Goal: Task Accomplishment & Management: Use online tool/utility

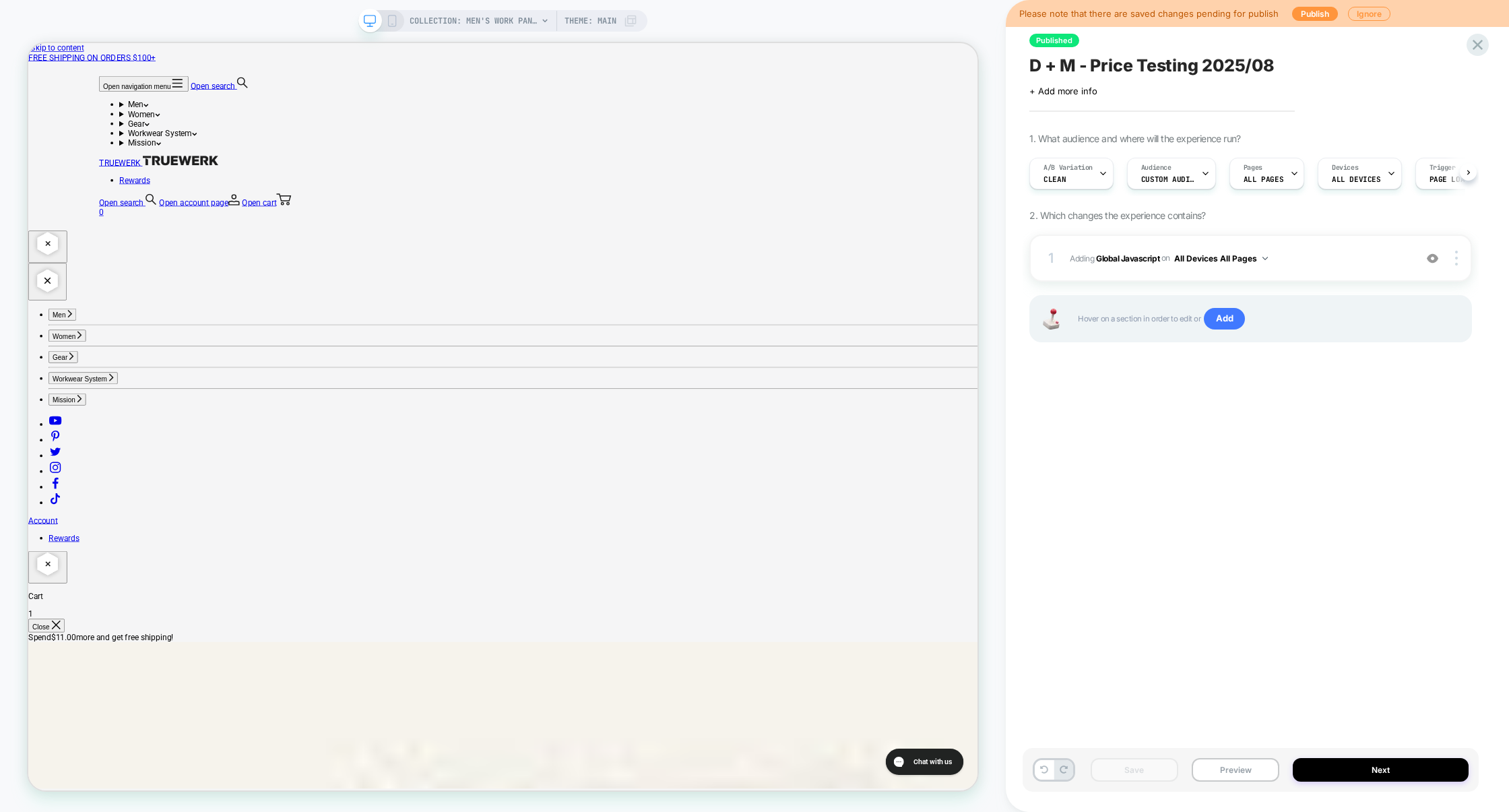
scroll to position [0, 1]
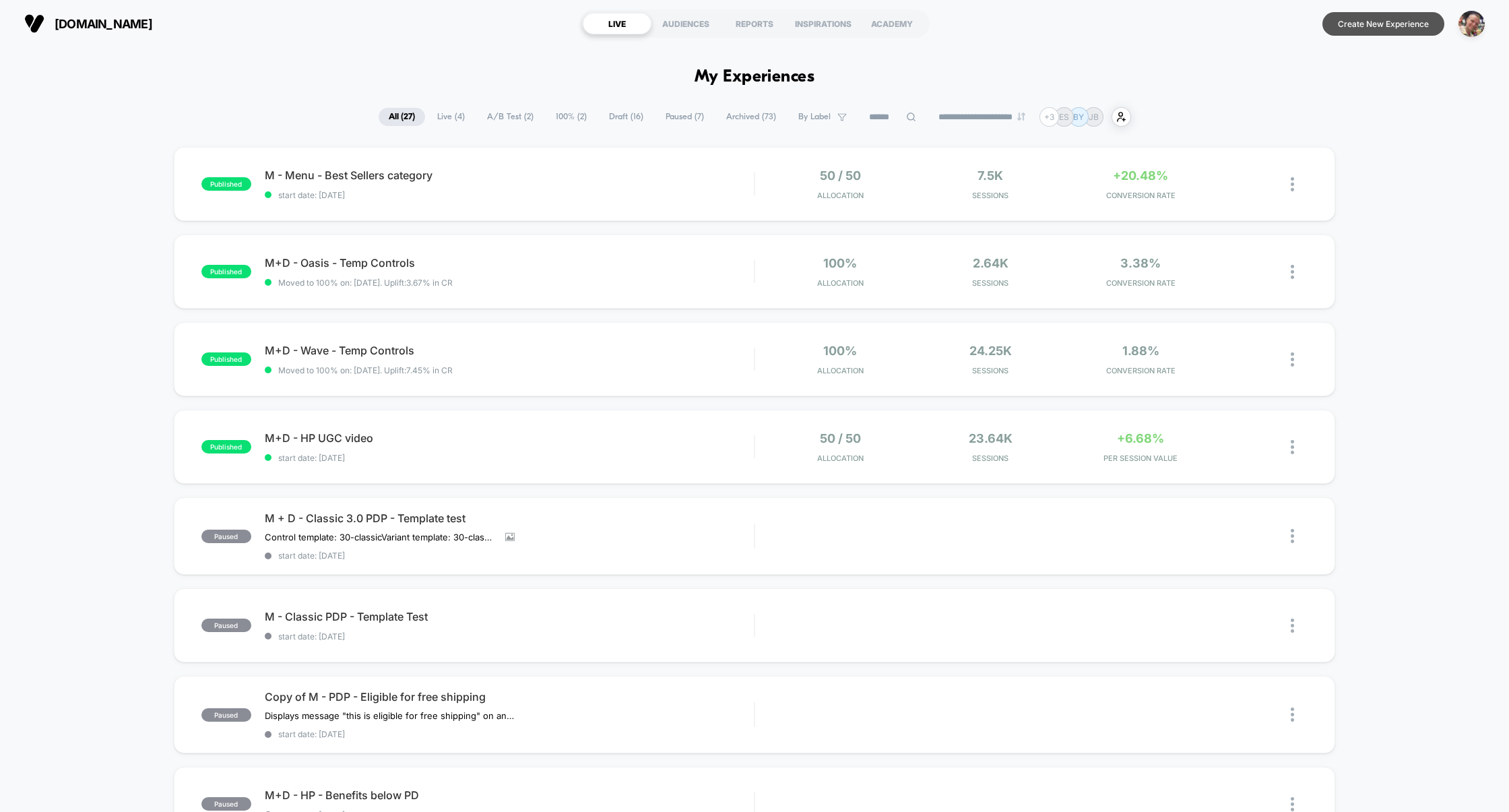
click at [1365, 27] on button "Create New Experience" at bounding box center [1384, 24] width 122 height 24
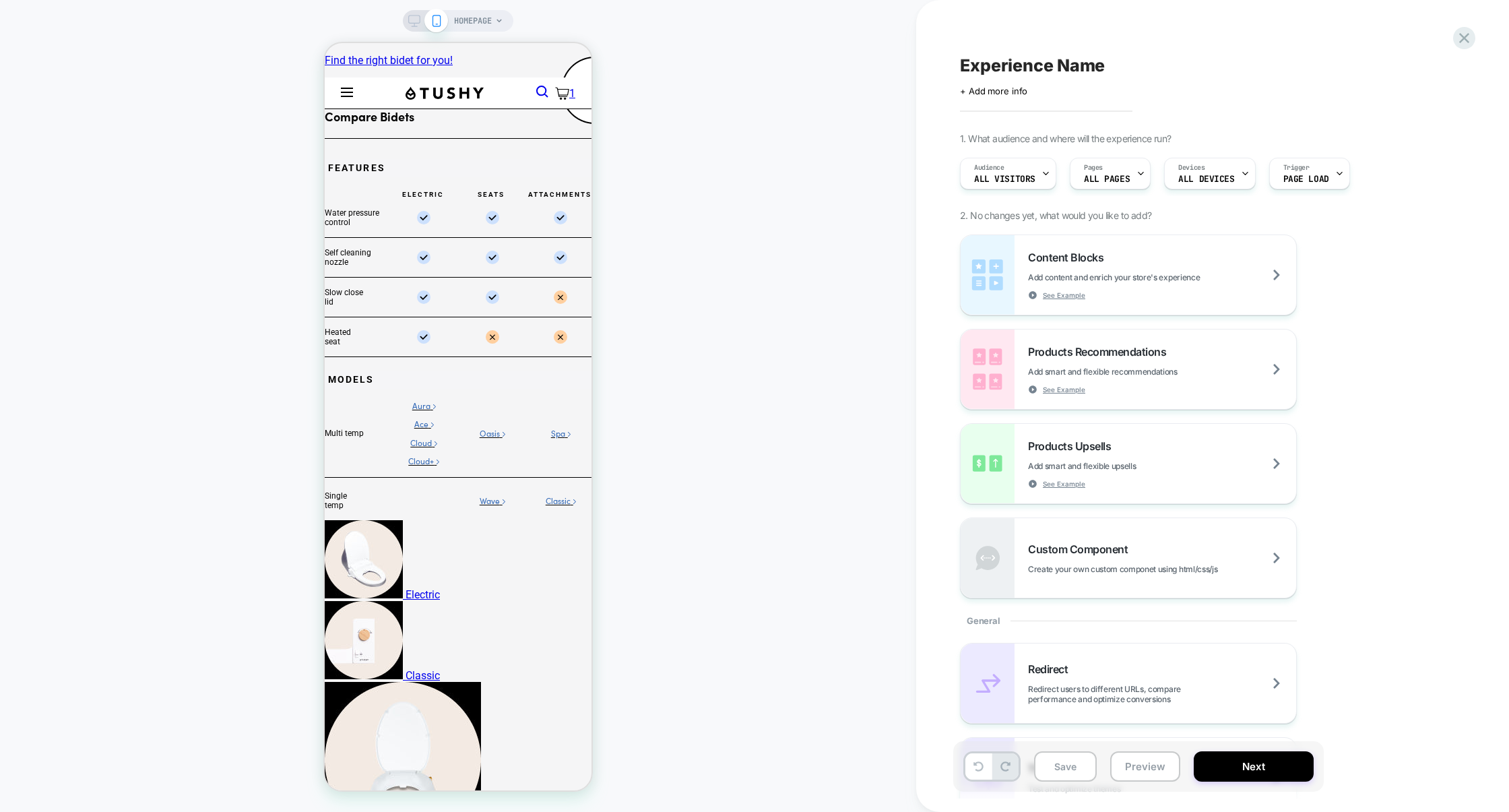
select select "**********"
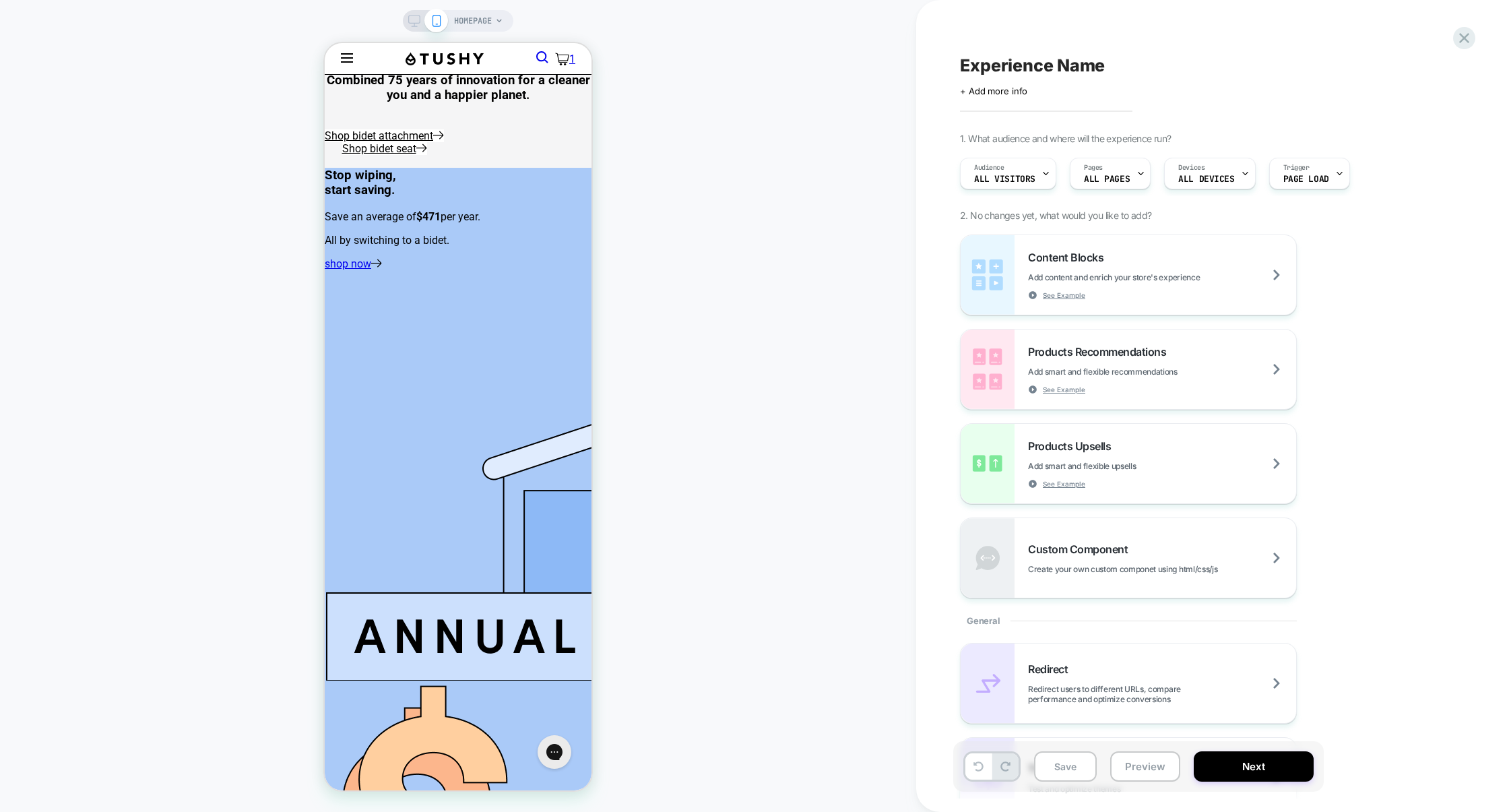
scroll to position [1330, 0]
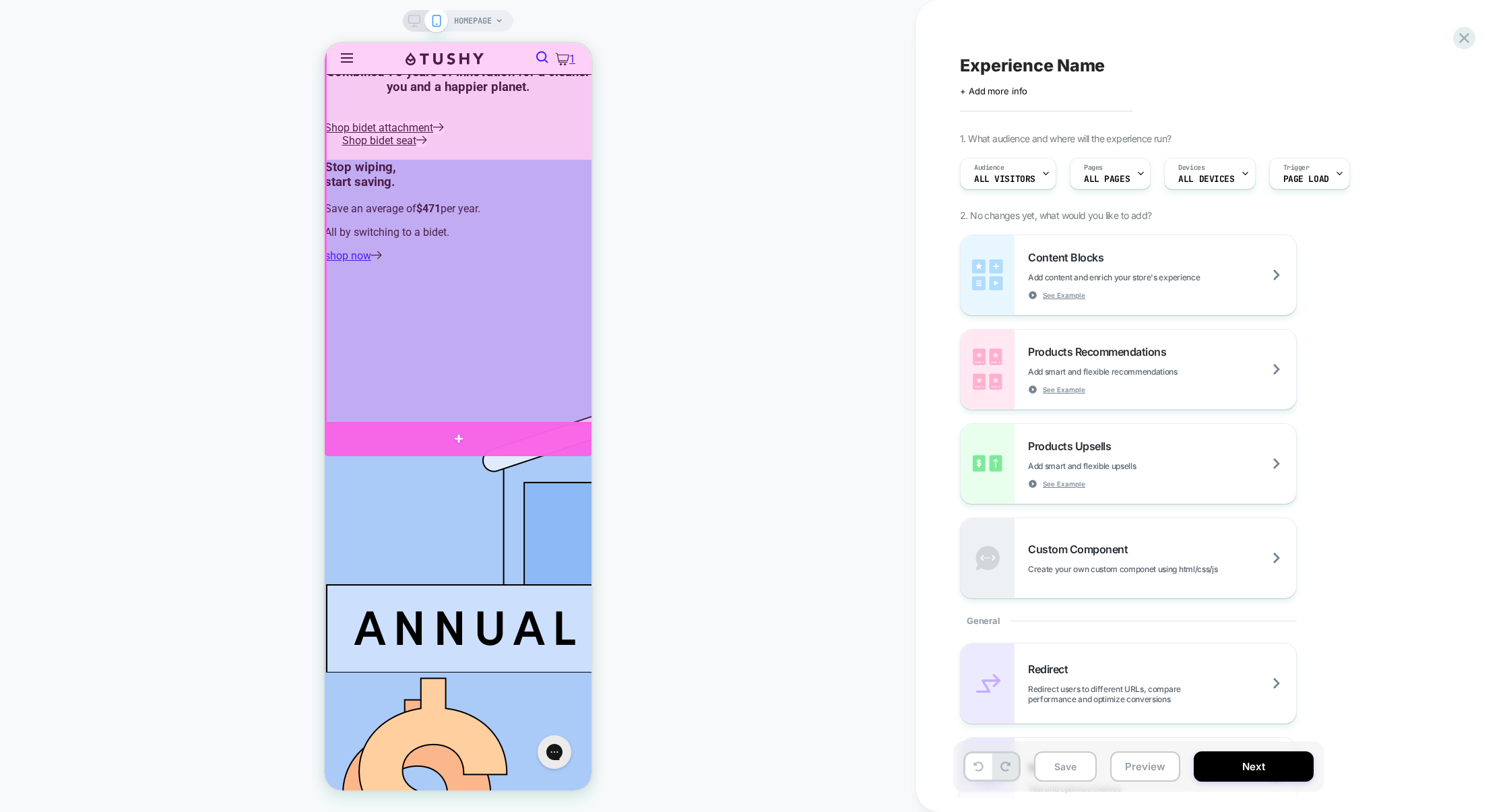
click at [454, 426] on div at bounding box center [458, 439] width 268 height 35
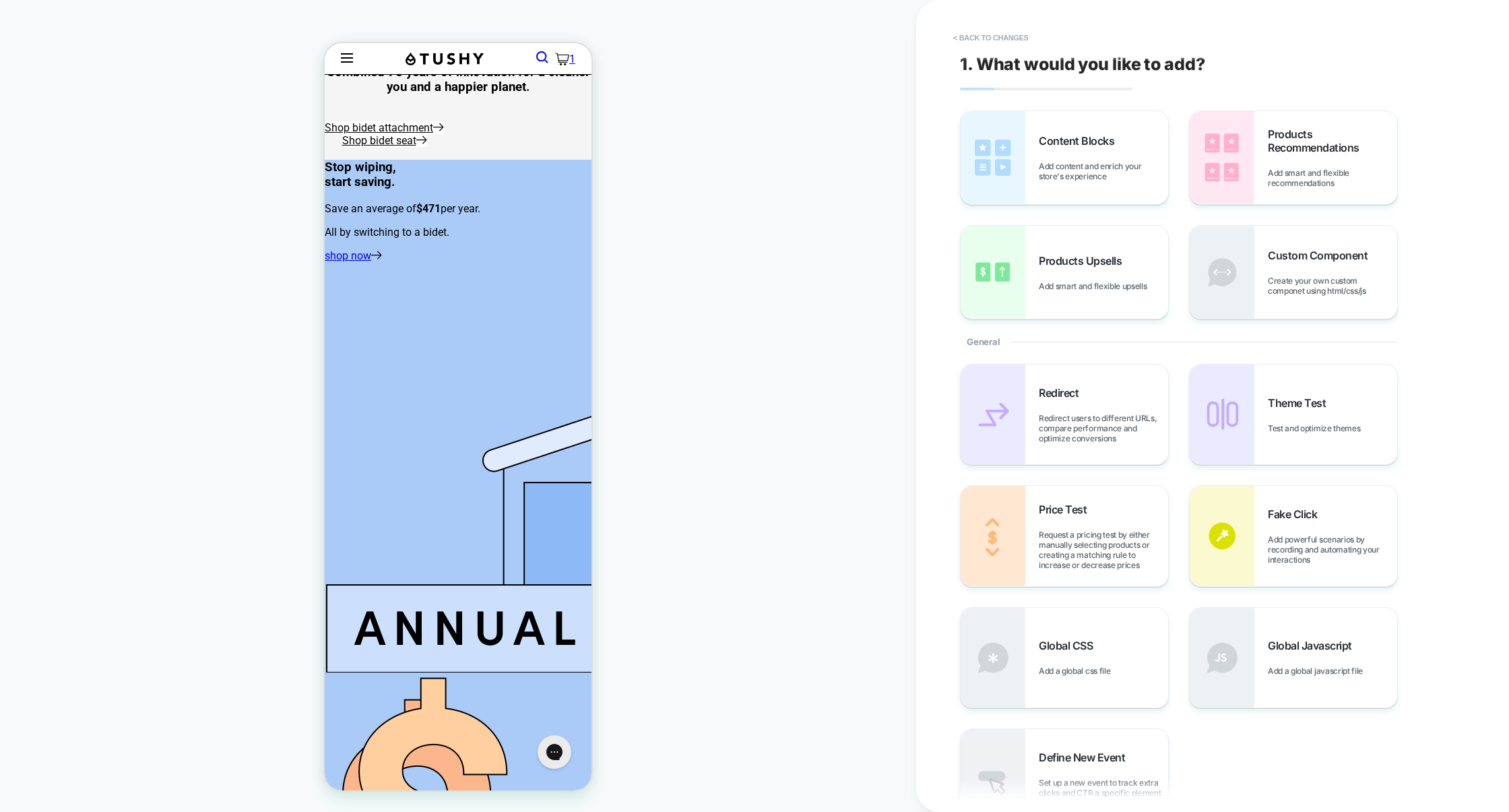
scroll to position [1359, 0]
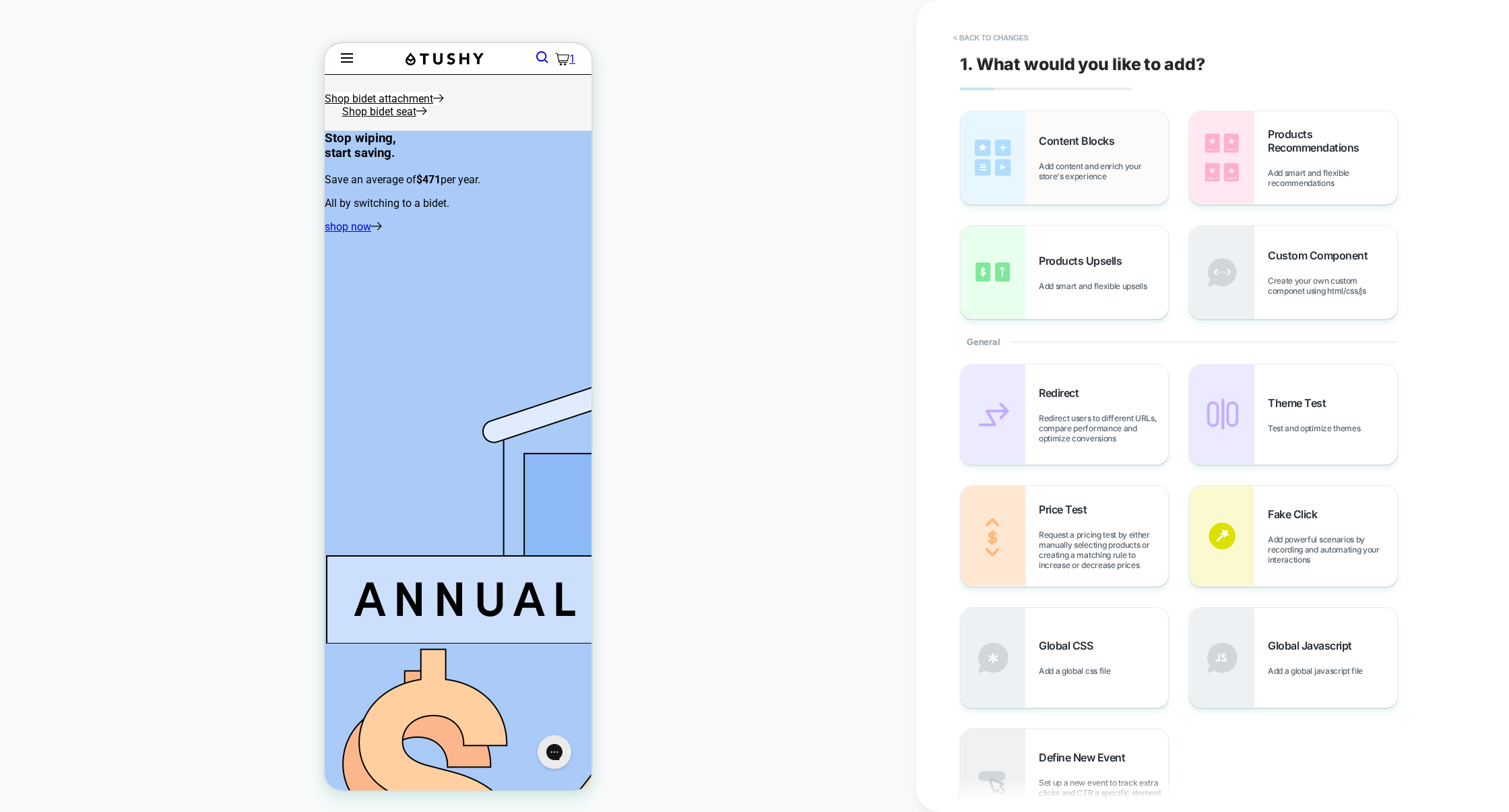
click at [1072, 173] on span "Add content and enrich your store's experience" at bounding box center [1104, 171] width 129 height 20
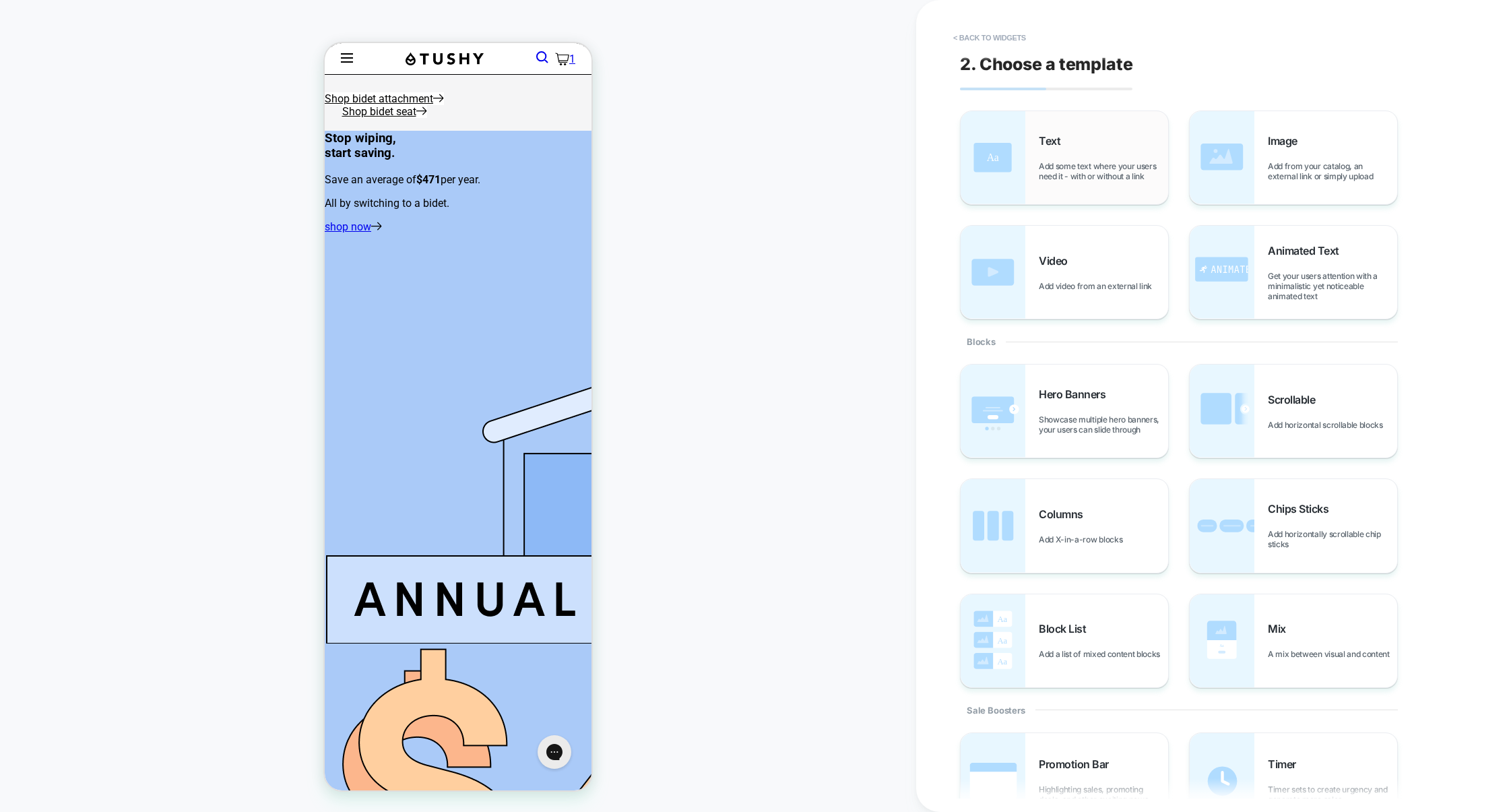
scroll to position [1357, 0]
click at [1138, 163] on span "Add some text where your users need it - with or without a link" at bounding box center [1104, 171] width 129 height 20
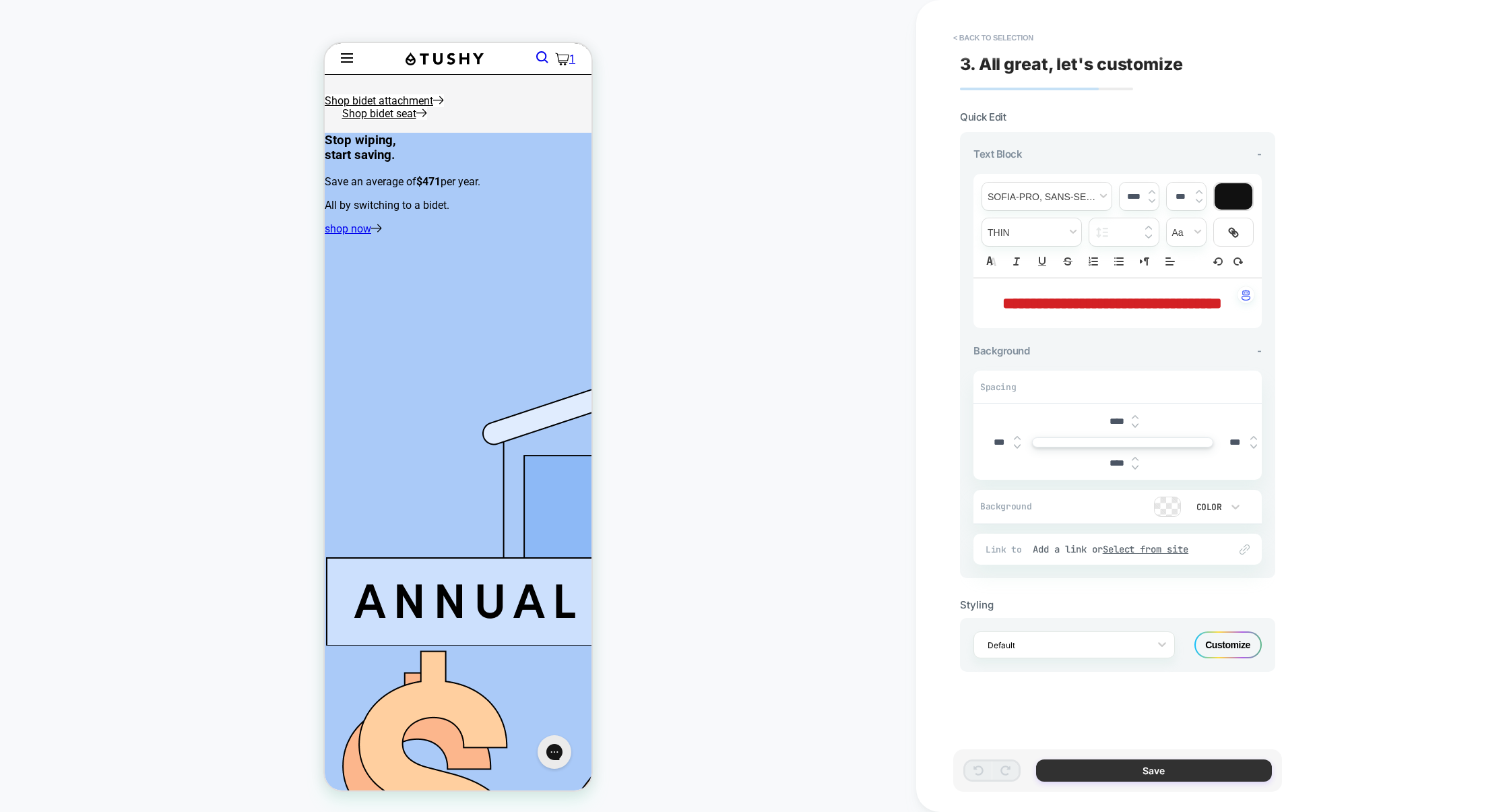
click at [0, 0] on button "Save" at bounding box center [0, 0] width 0 height 0
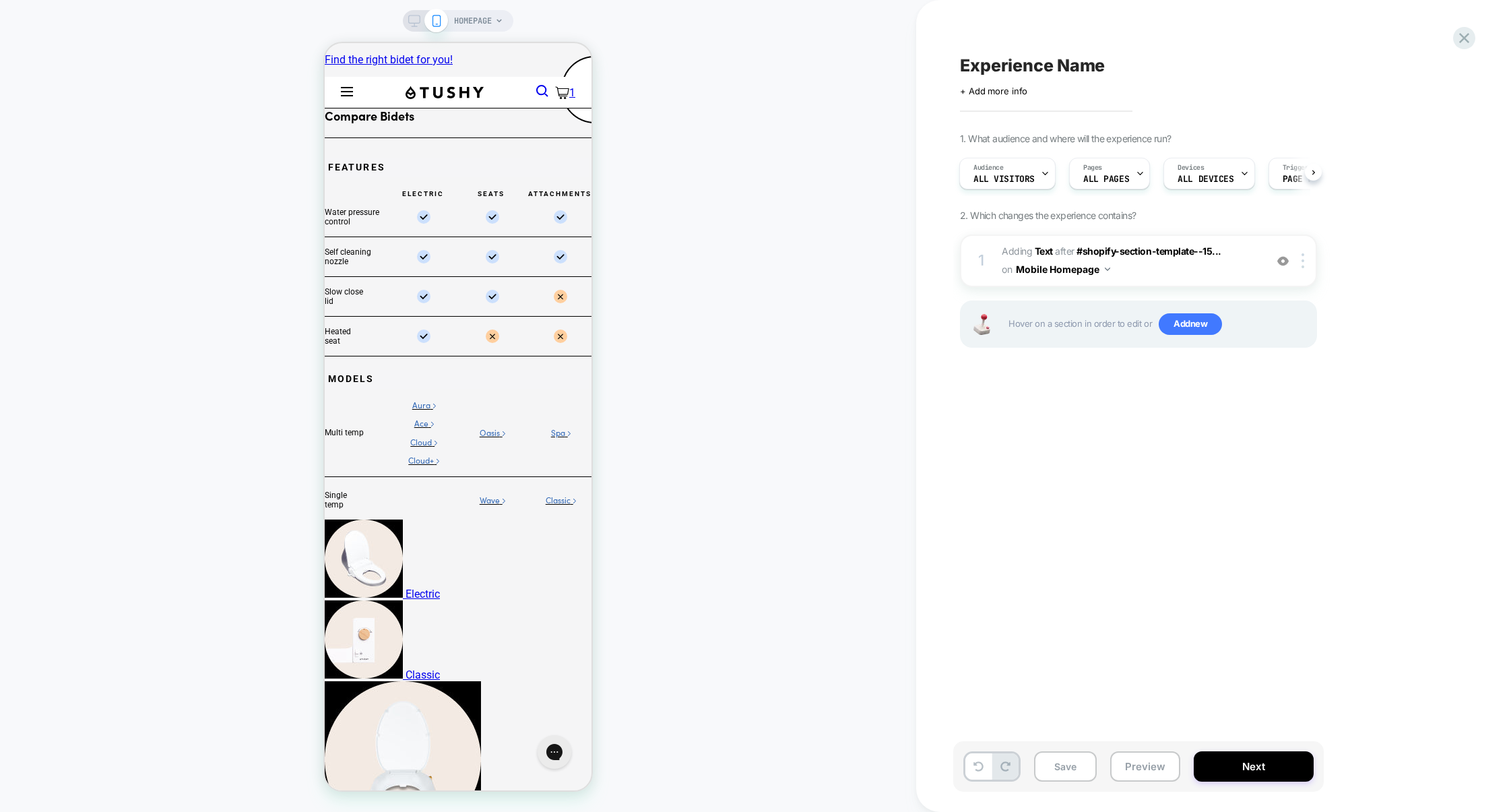
scroll to position [0, 0]
click at [1170, 281] on div "1 #_loomi_addon_1756106083398 Adding Text AFTER #shopify-section-template--15..…" at bounding box center [1138, 261] width 357 height 53
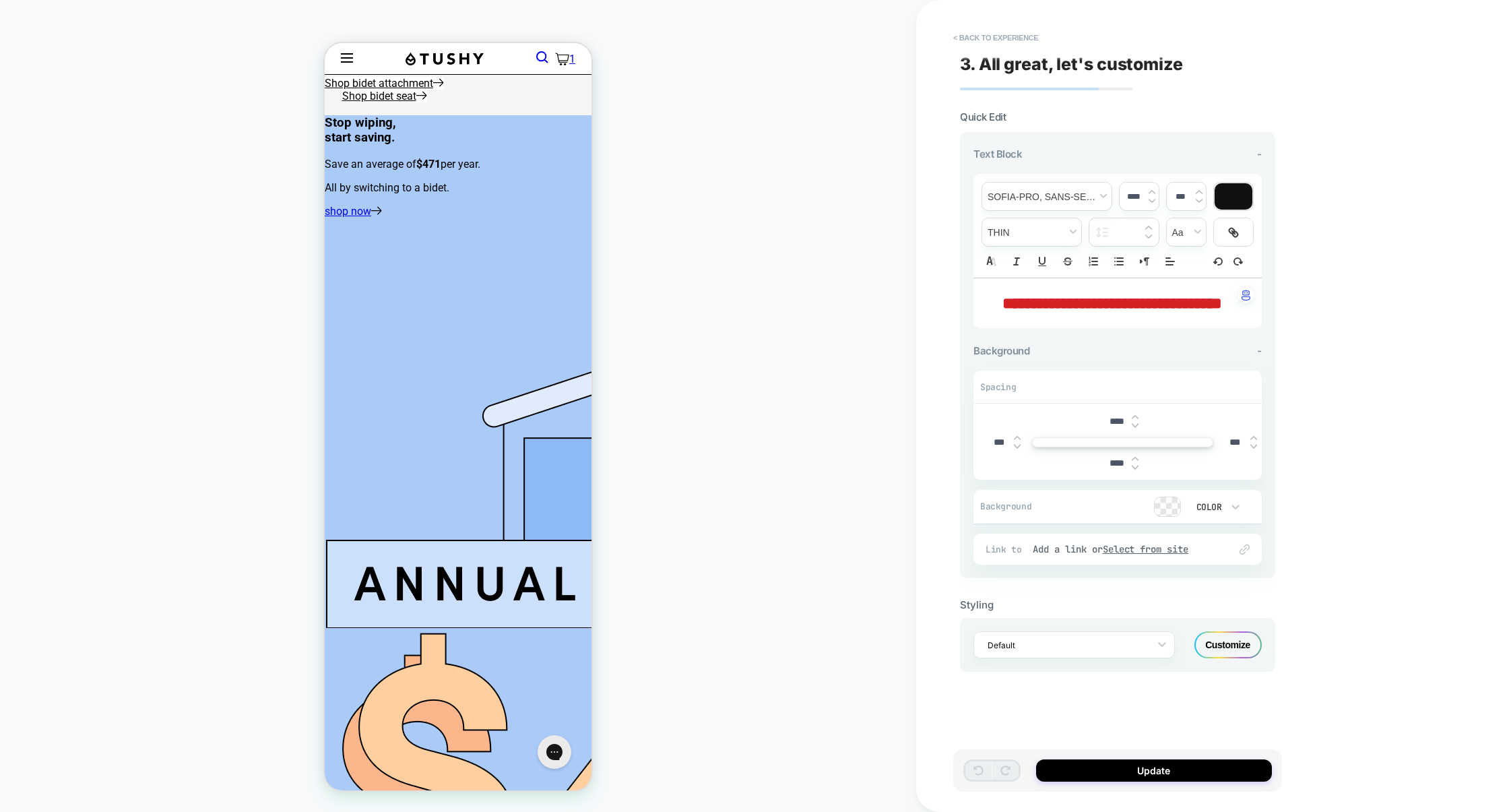
scroll to position [1376, 0]
click at [1011, 39] on button "< Back to experience" at bounding box center [995, 38] width 98 height 22
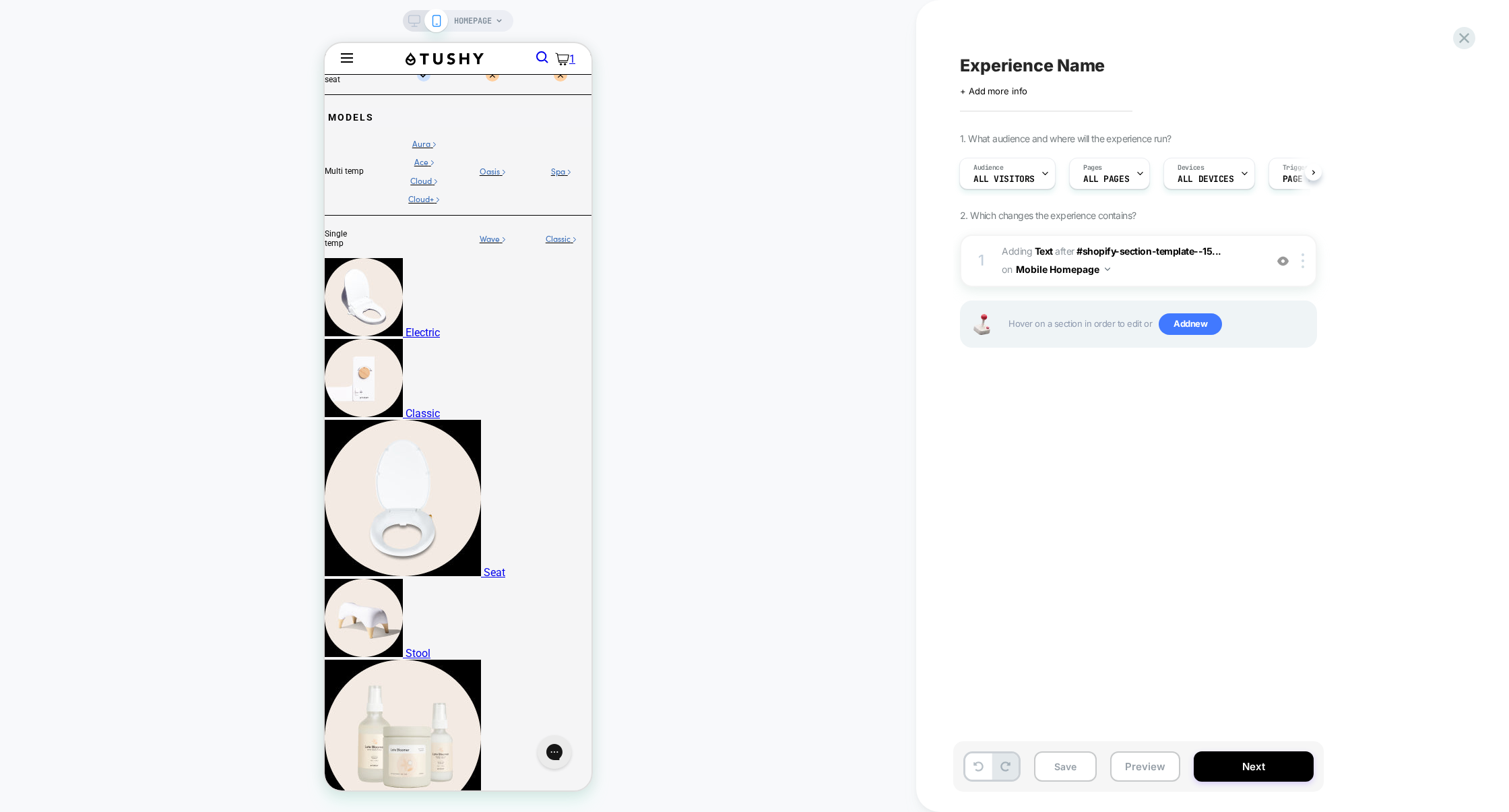
scroll to position [0, 0]
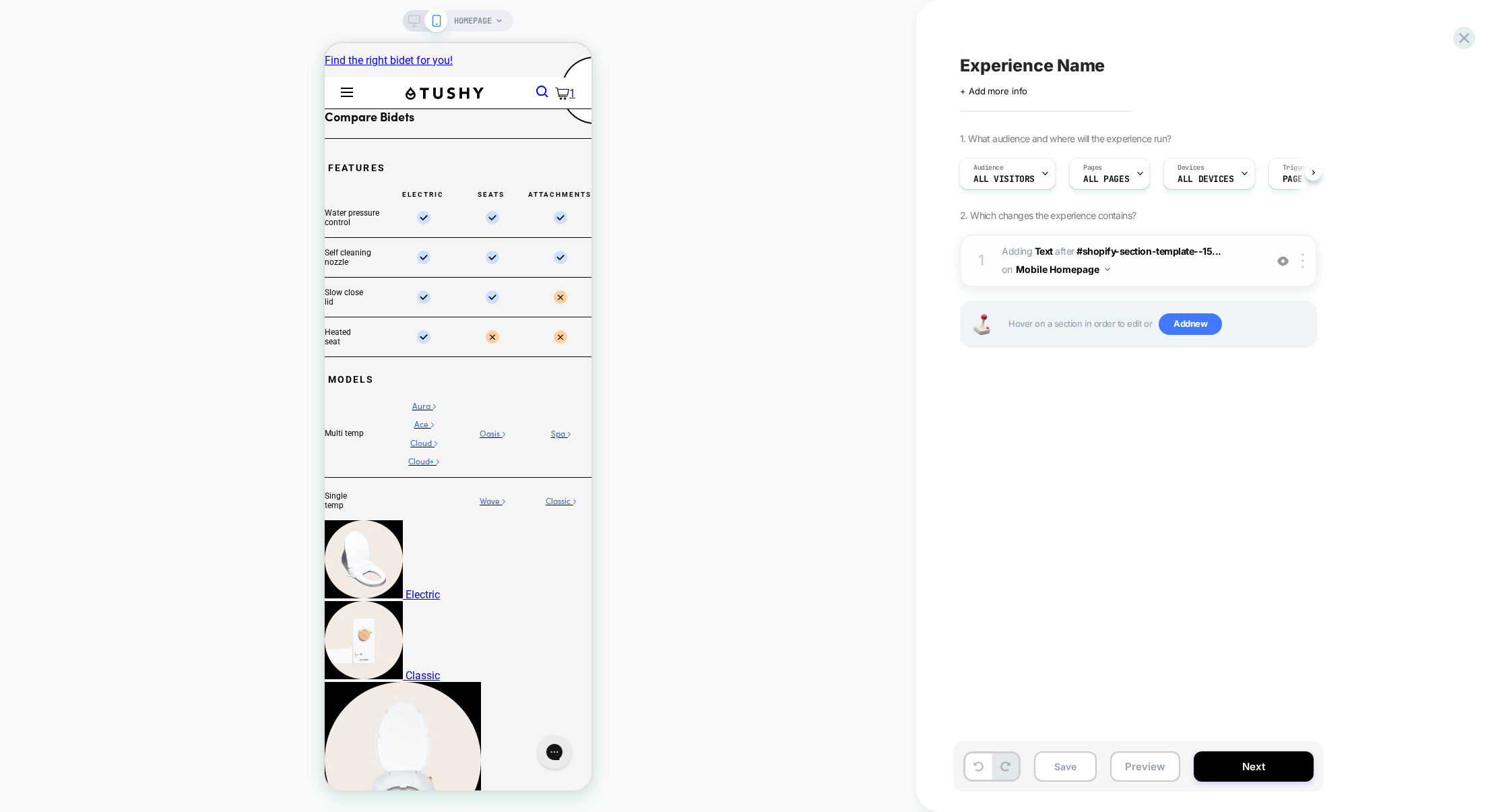
click at [0, 0] on span "#_loomi_addon_1756106083398 Adding Text AFTER #shopify-section-template--15... …" at bounding box center [0, 0] width 0 height 0
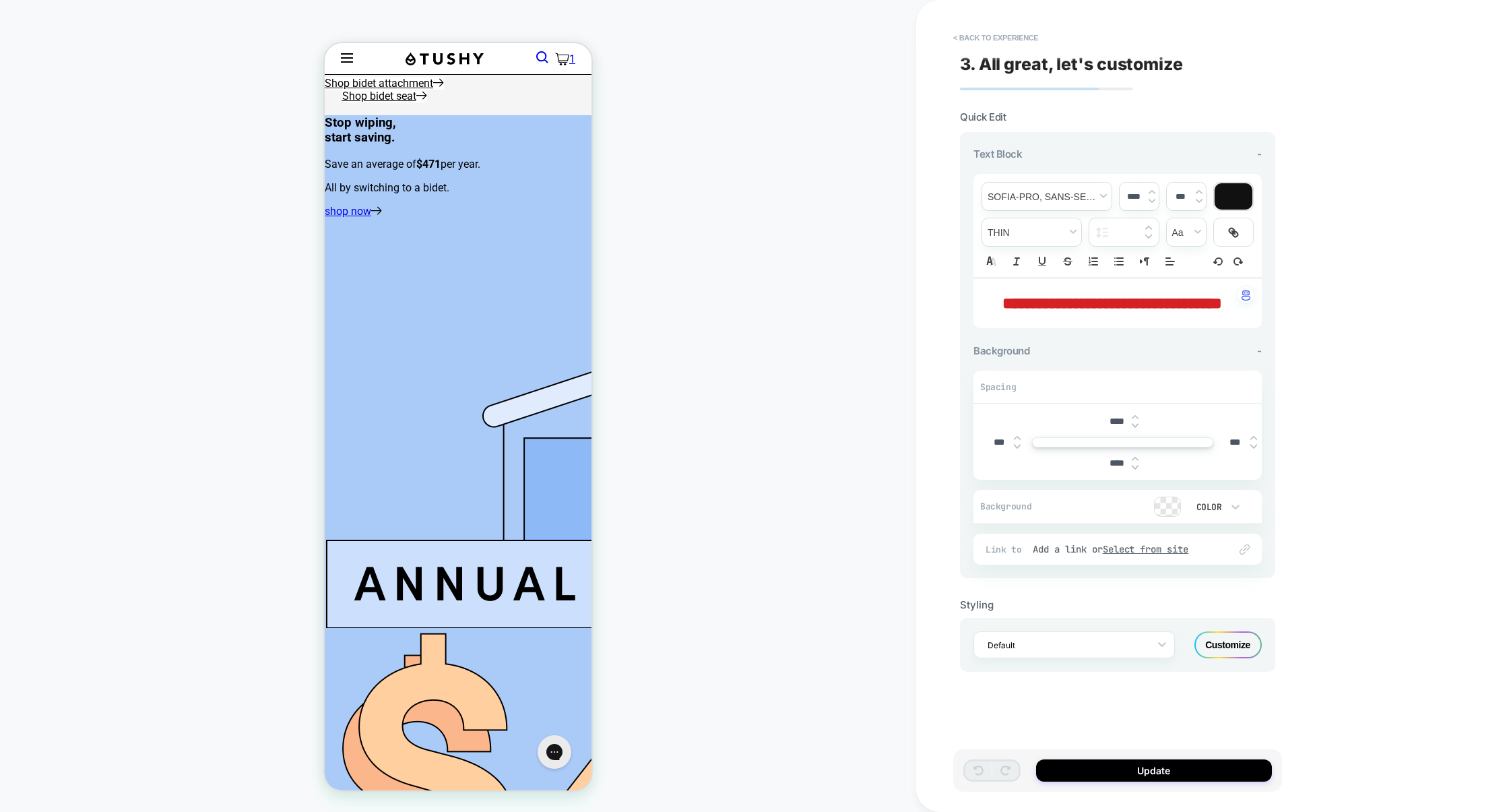
scroll to position [1376, 0]
click at [975, 39] on button "< Back to experience" at bounding box center [995, 38] width 98 height 22
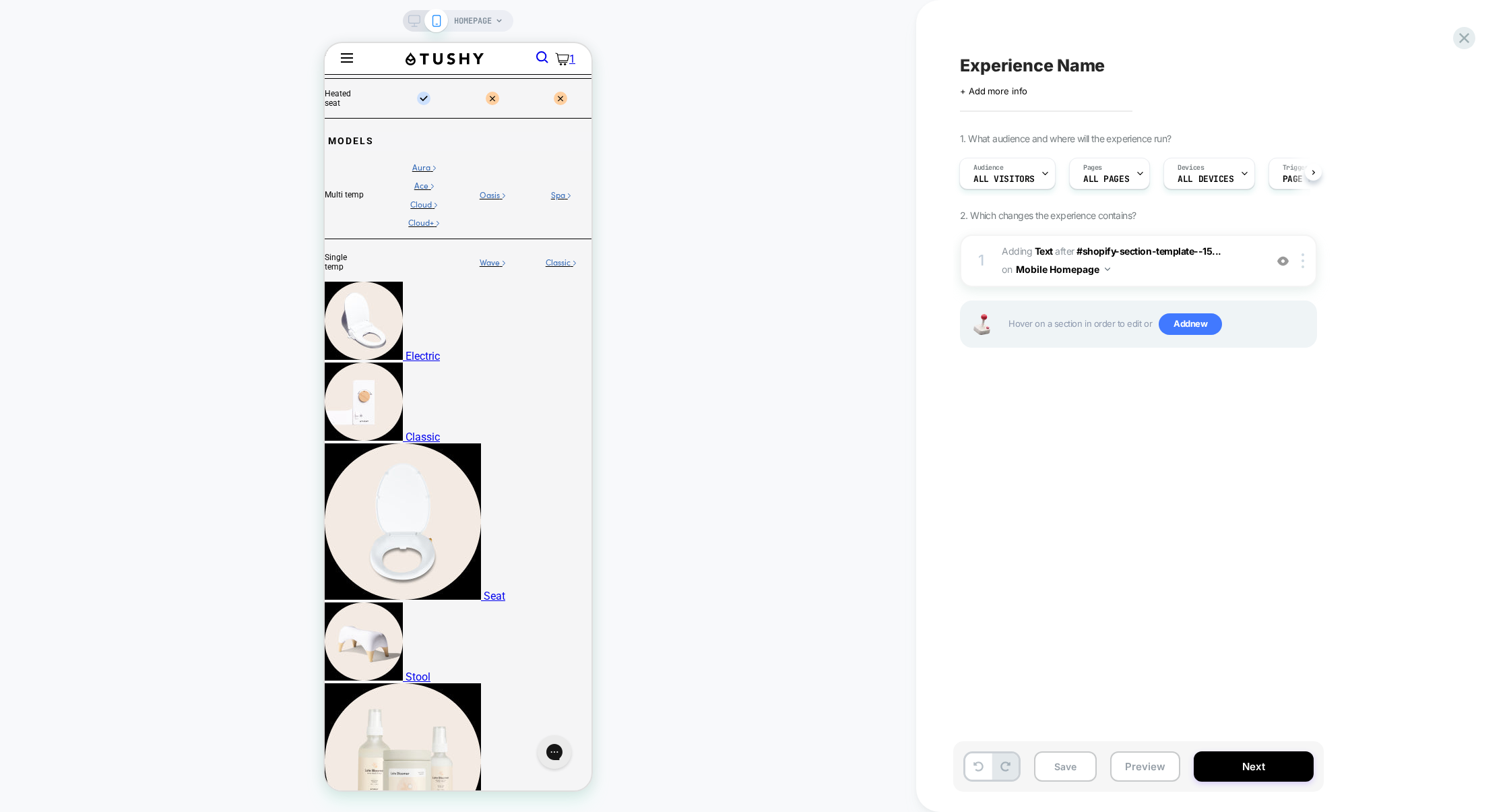
scroll to position [0, 0]
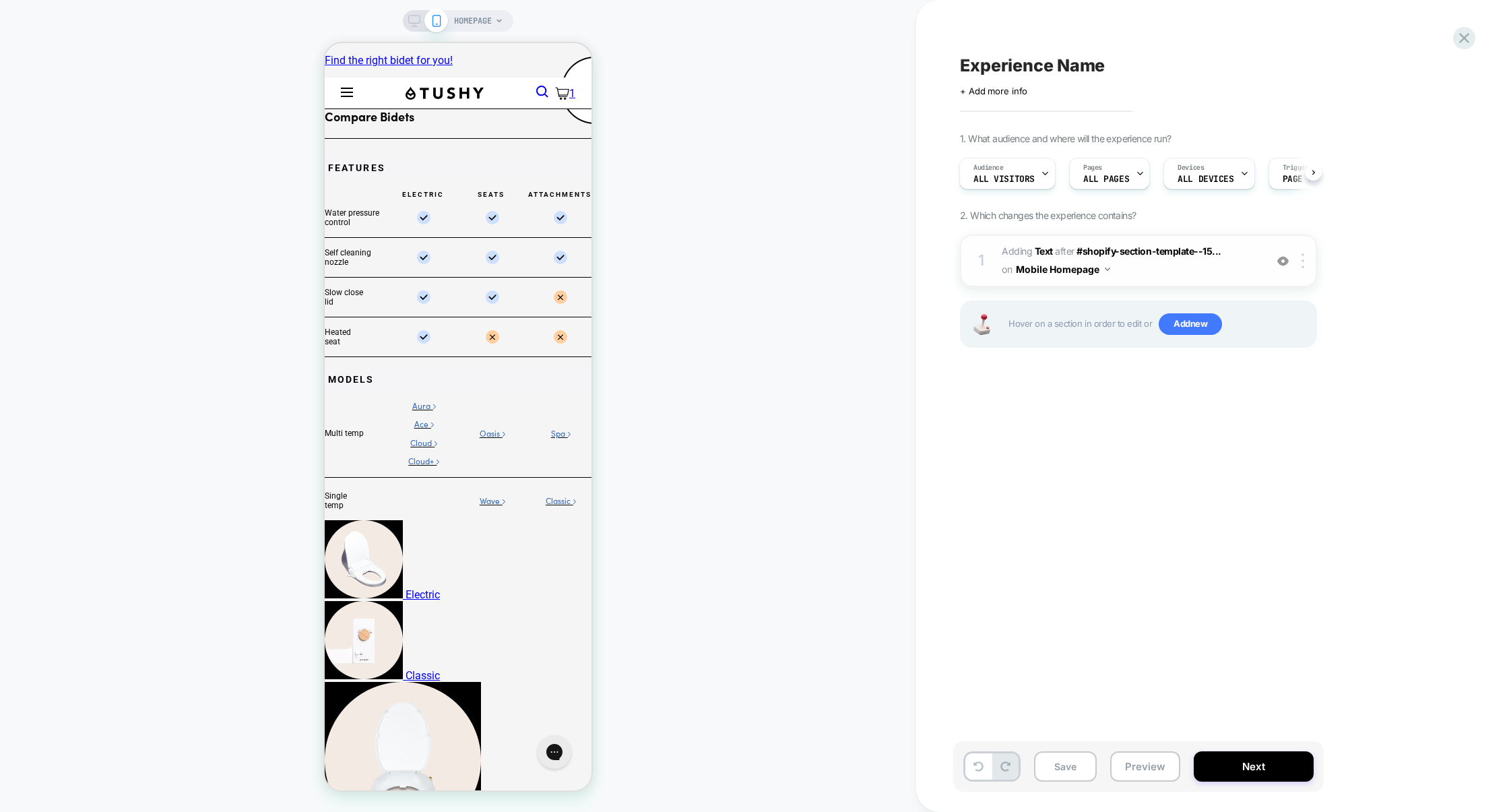
click at [1180, 272] on span "#_loomi_addon_1756106083398 Adding Text AFTER #shopify-section-template--15... …" at bounding box center [1130, 261] width 257 height 37
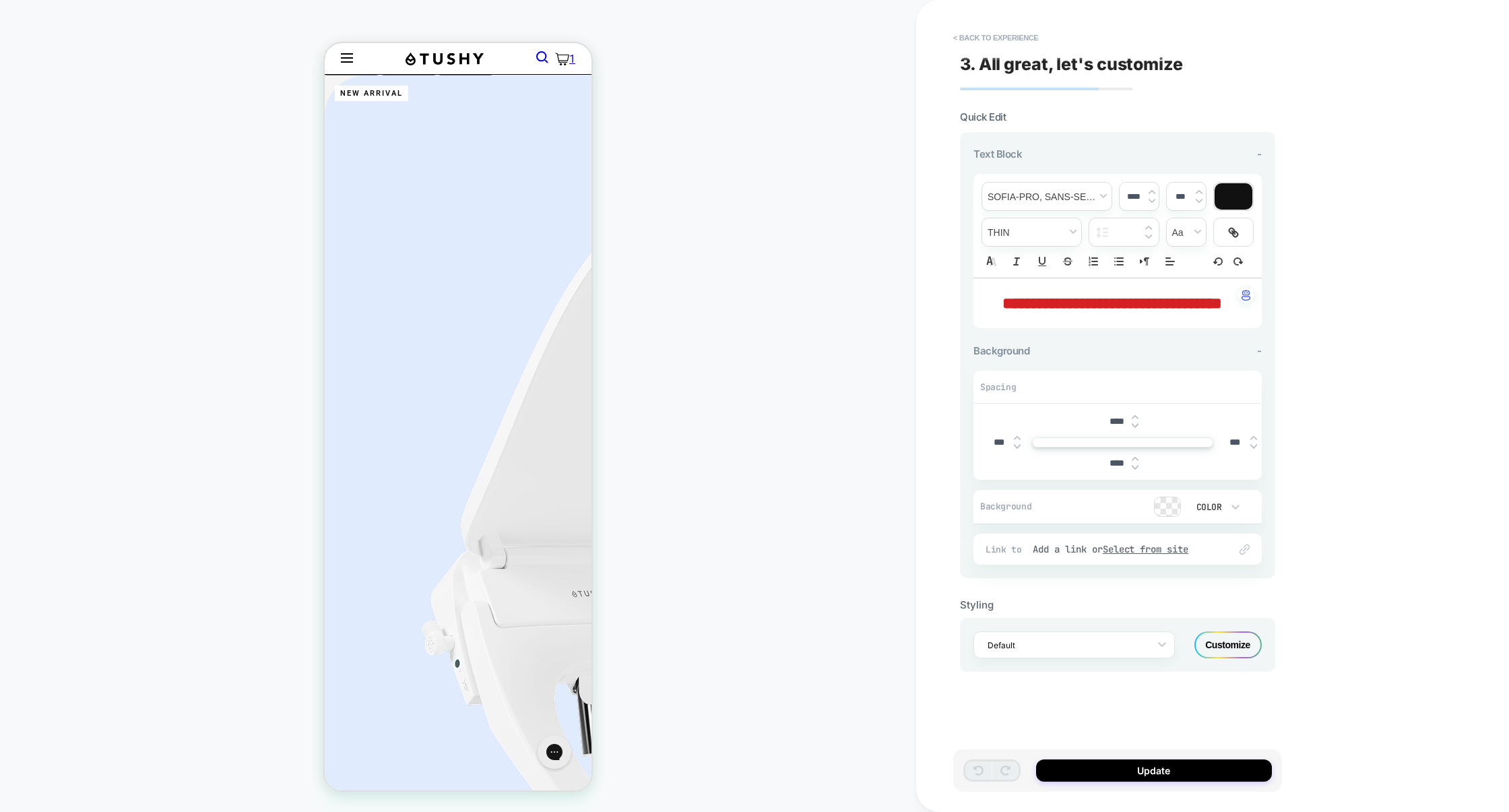
scroll to position [2706, 0]
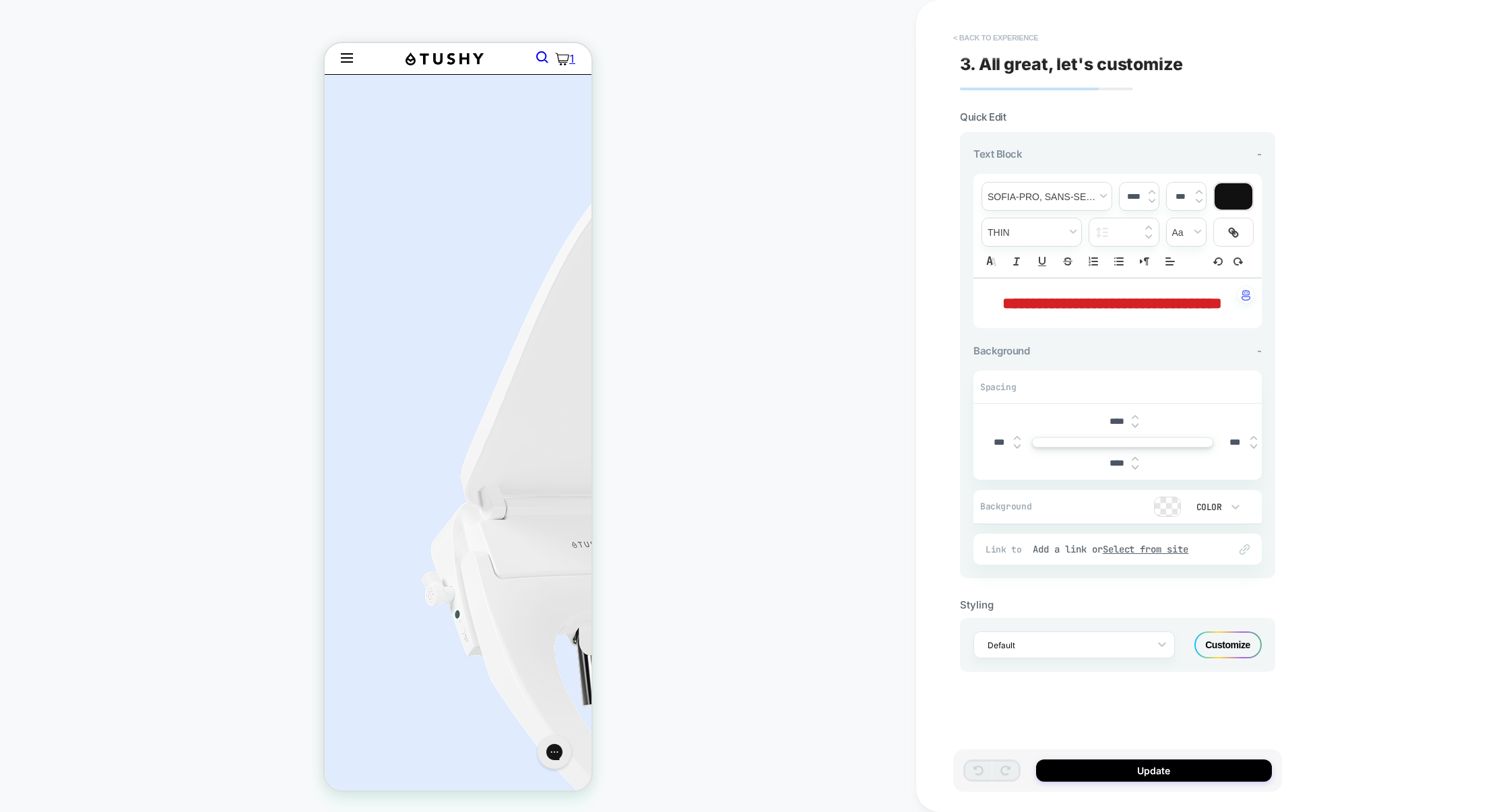
click at [1012, 34] on button "< Back to experience" at bounding box center [995, 38] width 98 height 22
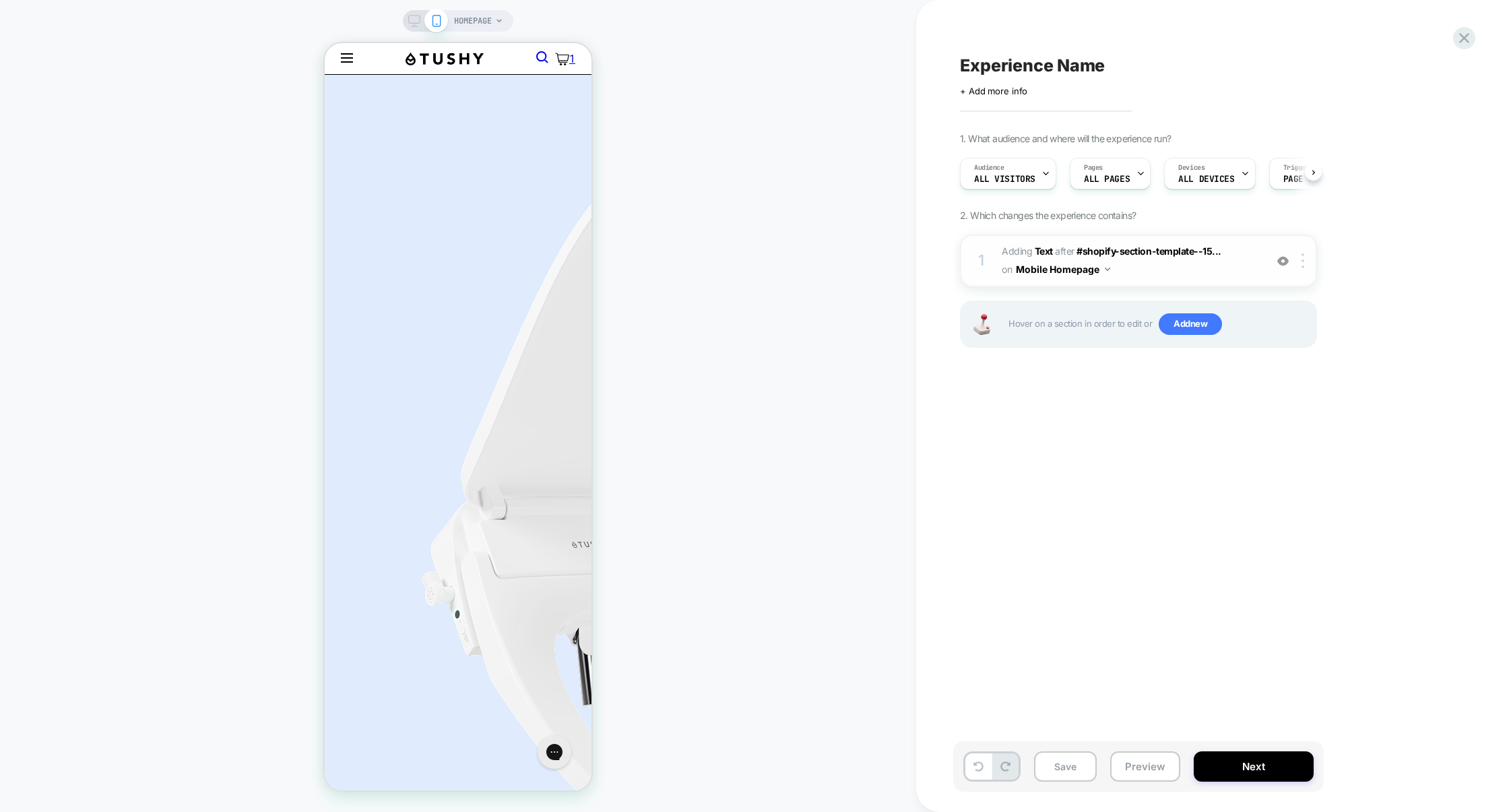
scroll to position [0, 1]
click at [1151, 270] on span "#_loomi_addon_1756106083398 Adding Text AFTER #shopify-section-template--15... …" at bounding box center [1130, 261] width 257 height 37
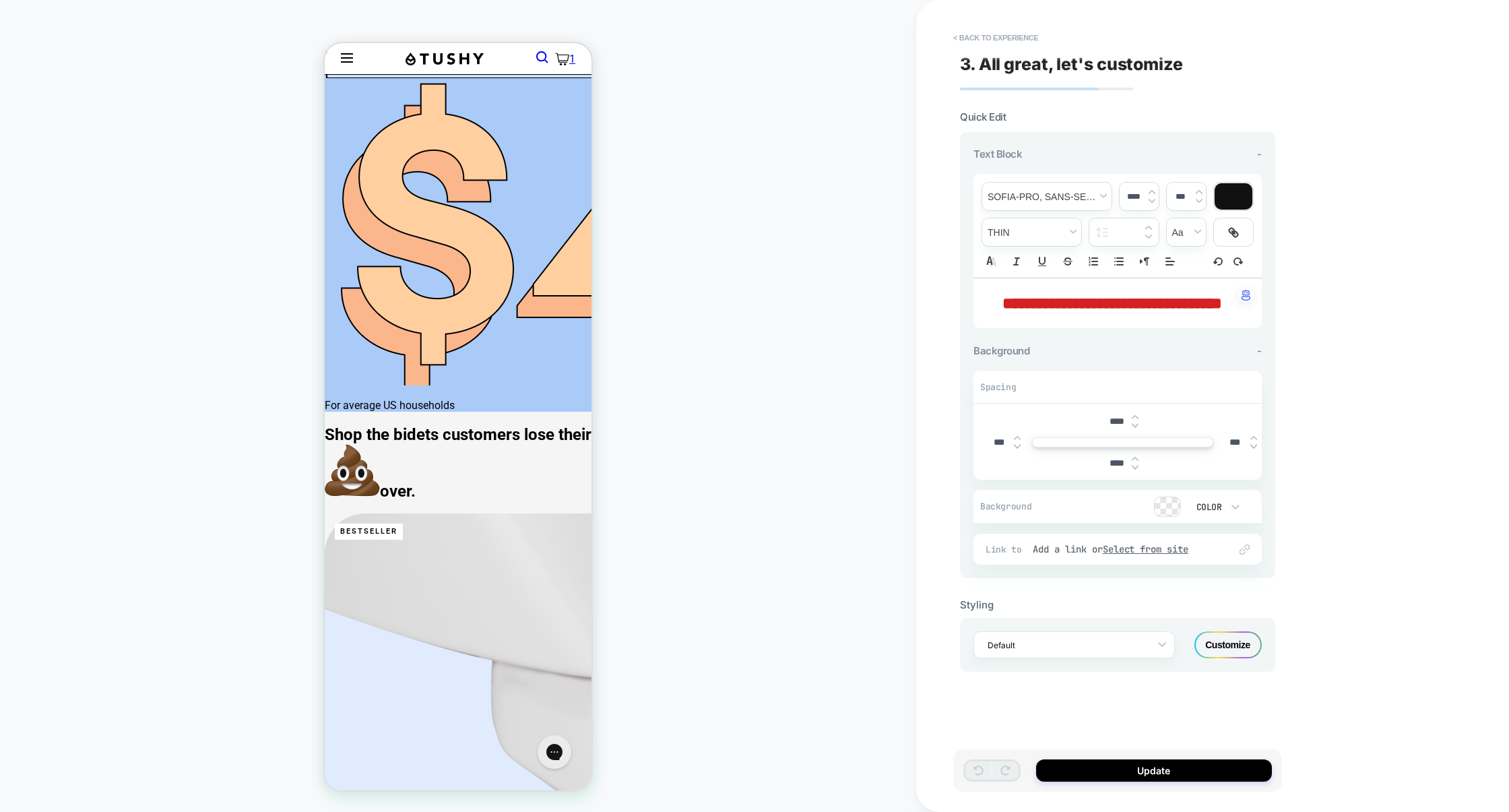
scroll to position [1928, 0]
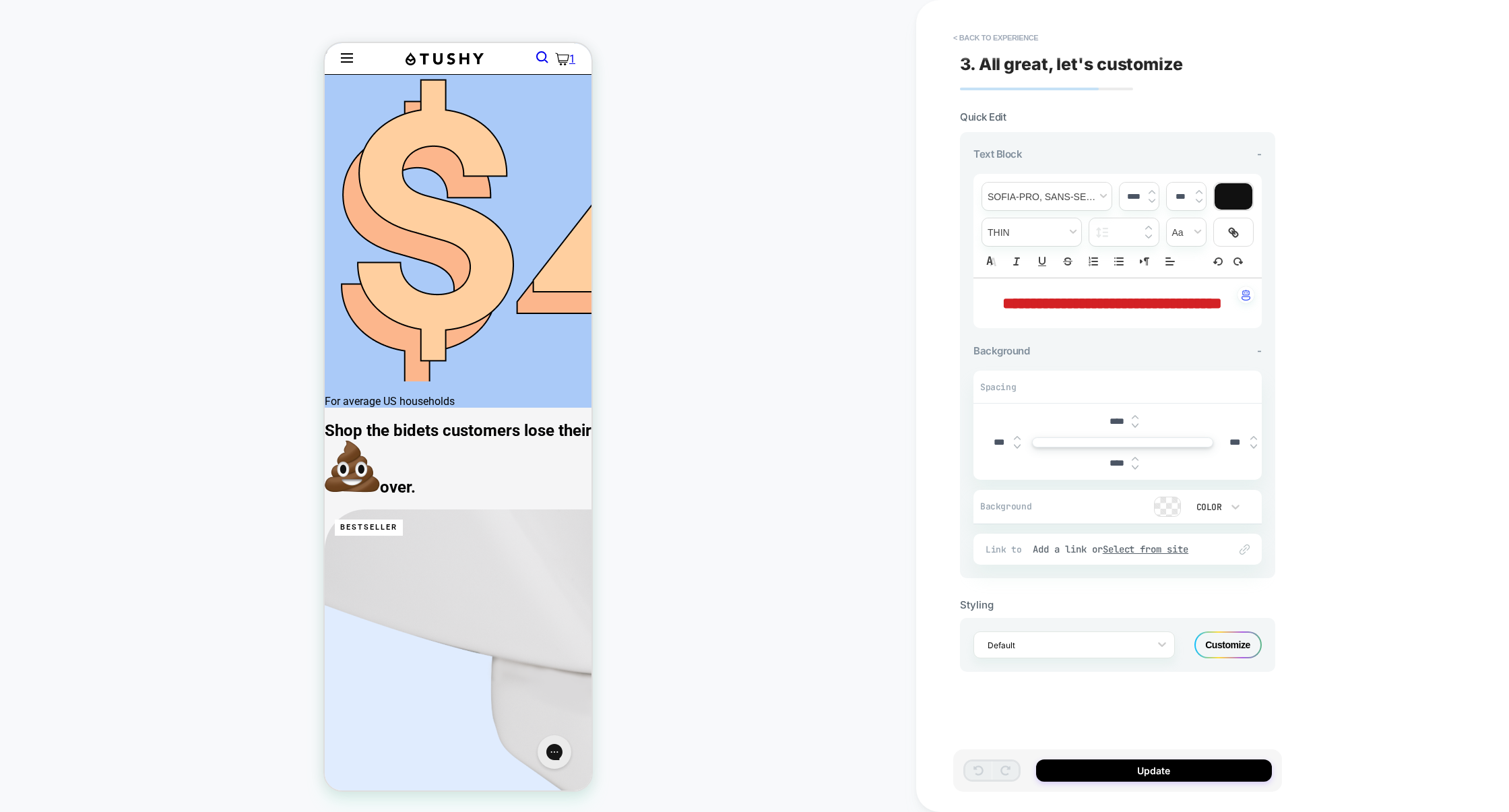
type input "****"
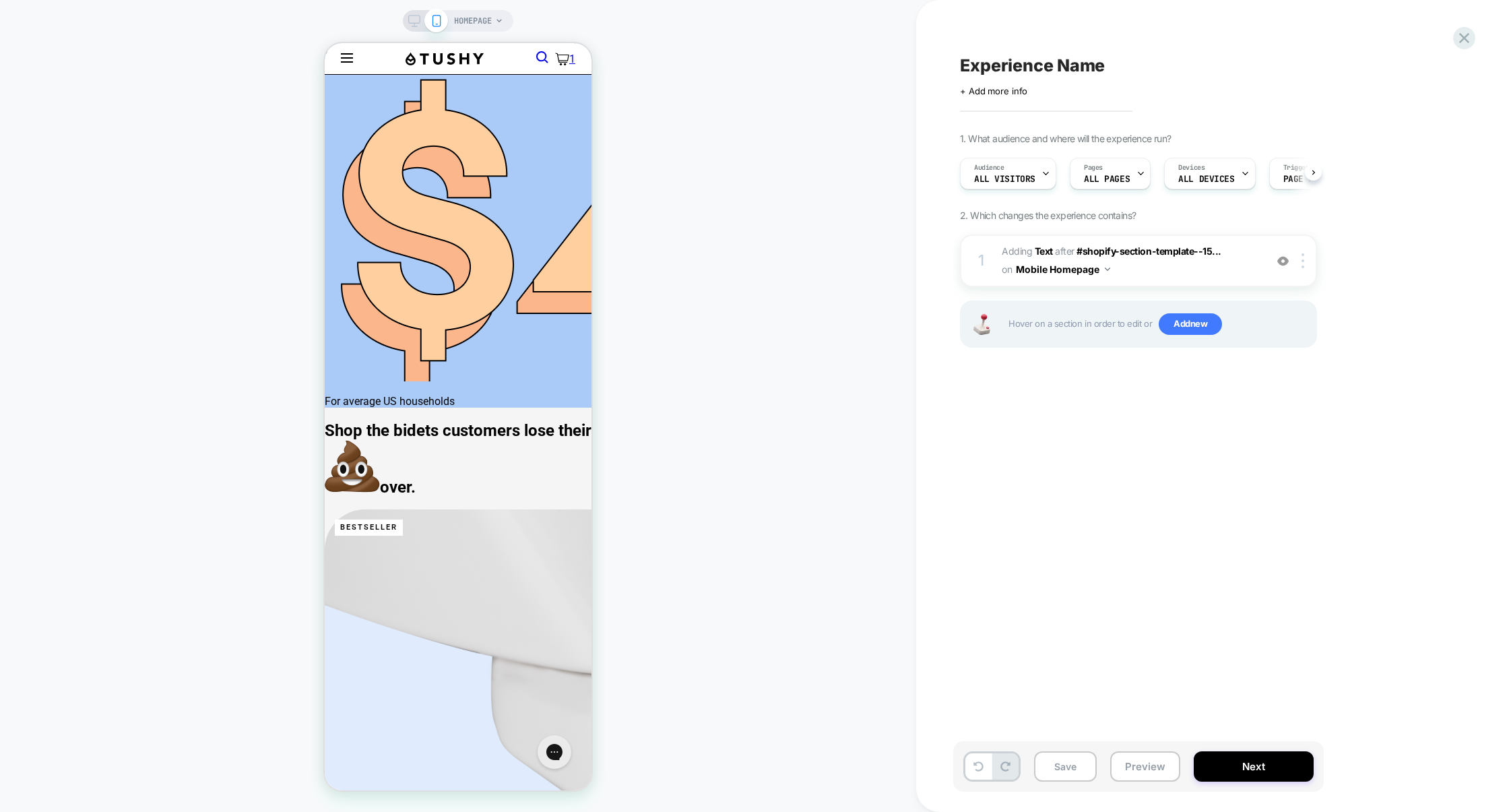
scroll to position [0, 1]
click at [1164, 275] on span "#_loomi_addon_1756106083398 Adding Text AFTER #shopify-section-template--15... …" at bounding box center [1130, 261] width 257 height 37
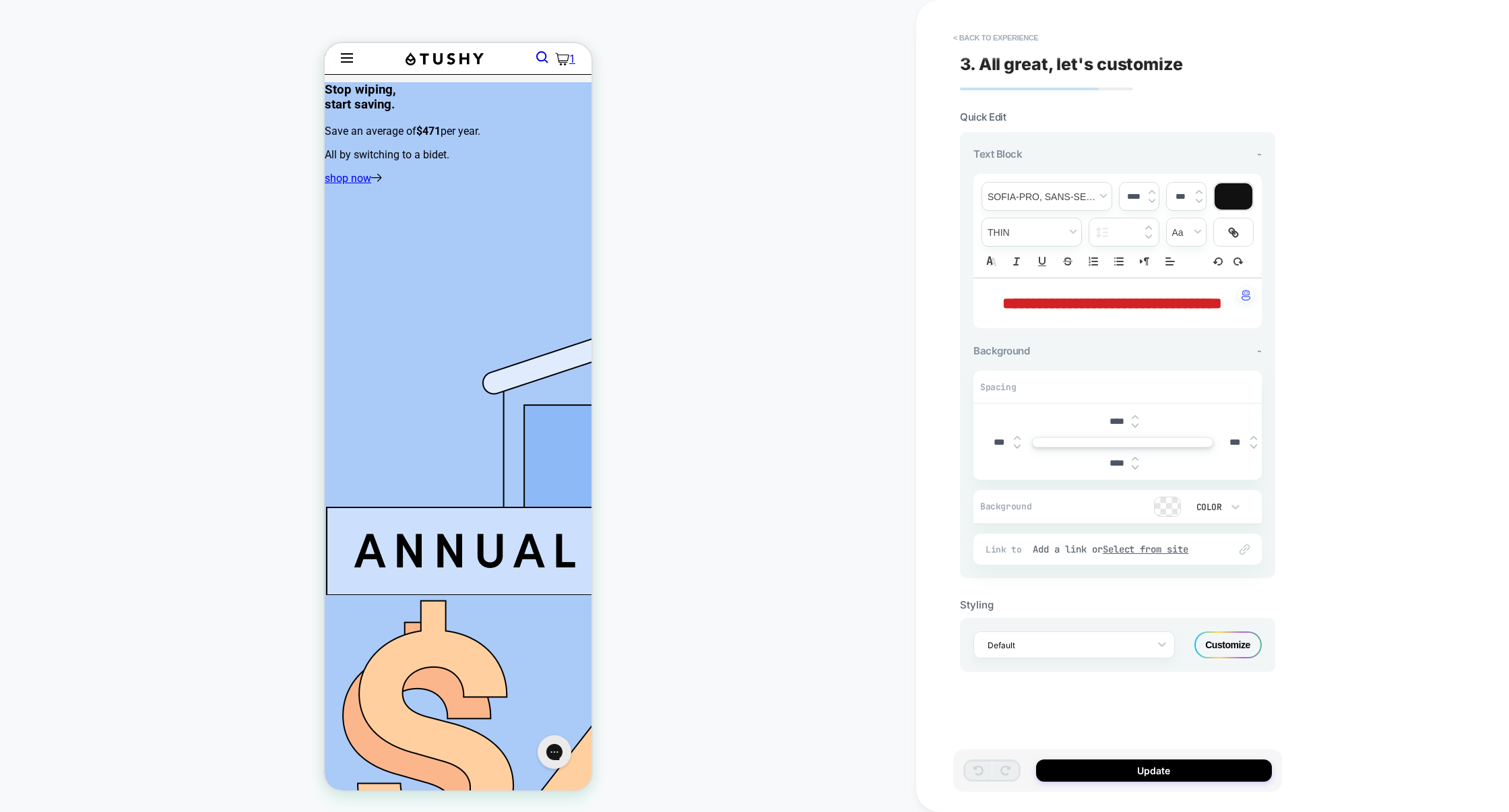
scroll to position [1376, 0]
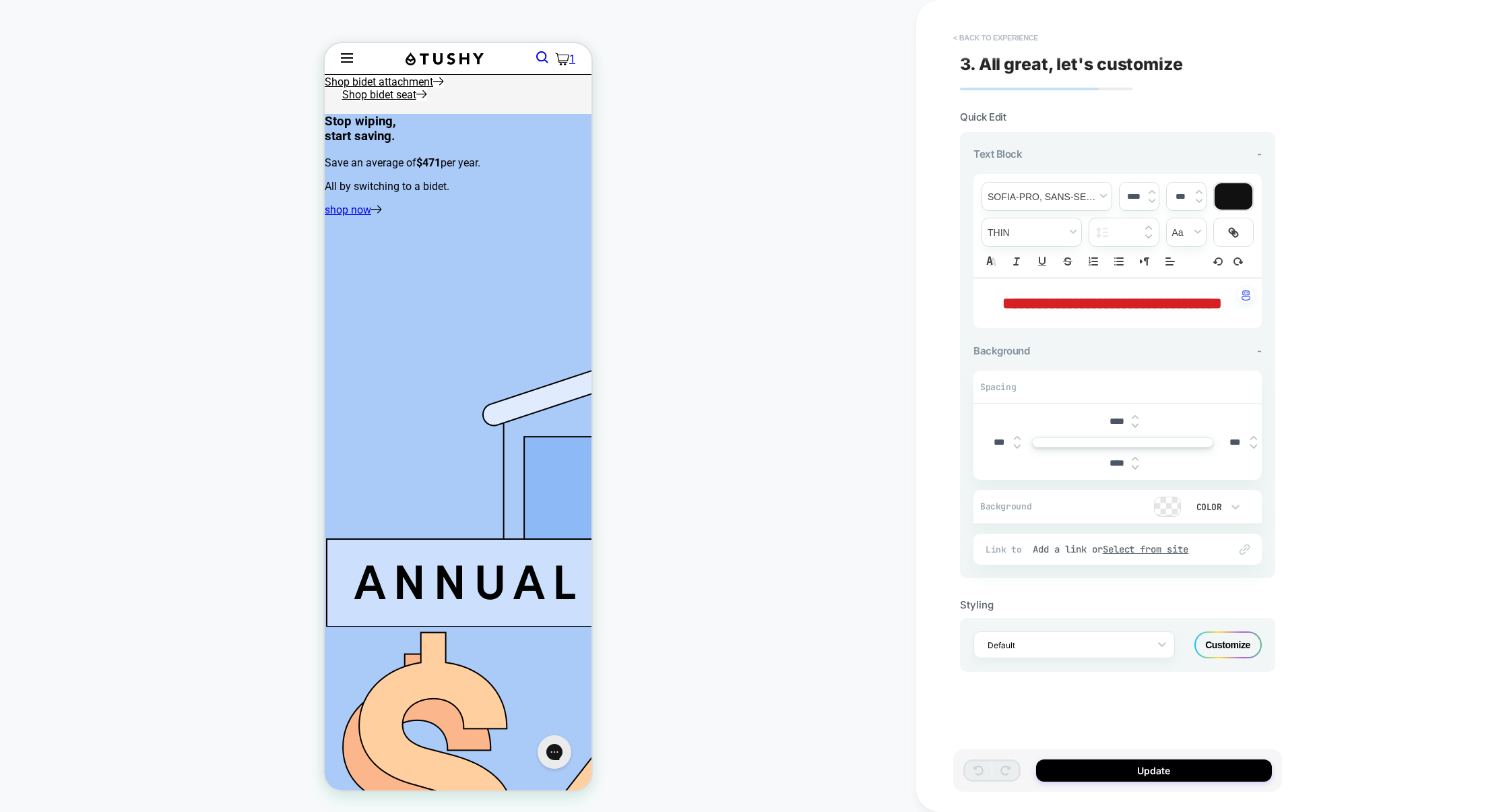
click at [994, 39] on button "< Back to experience" at bounding box center [995, 38] width 98 height 22
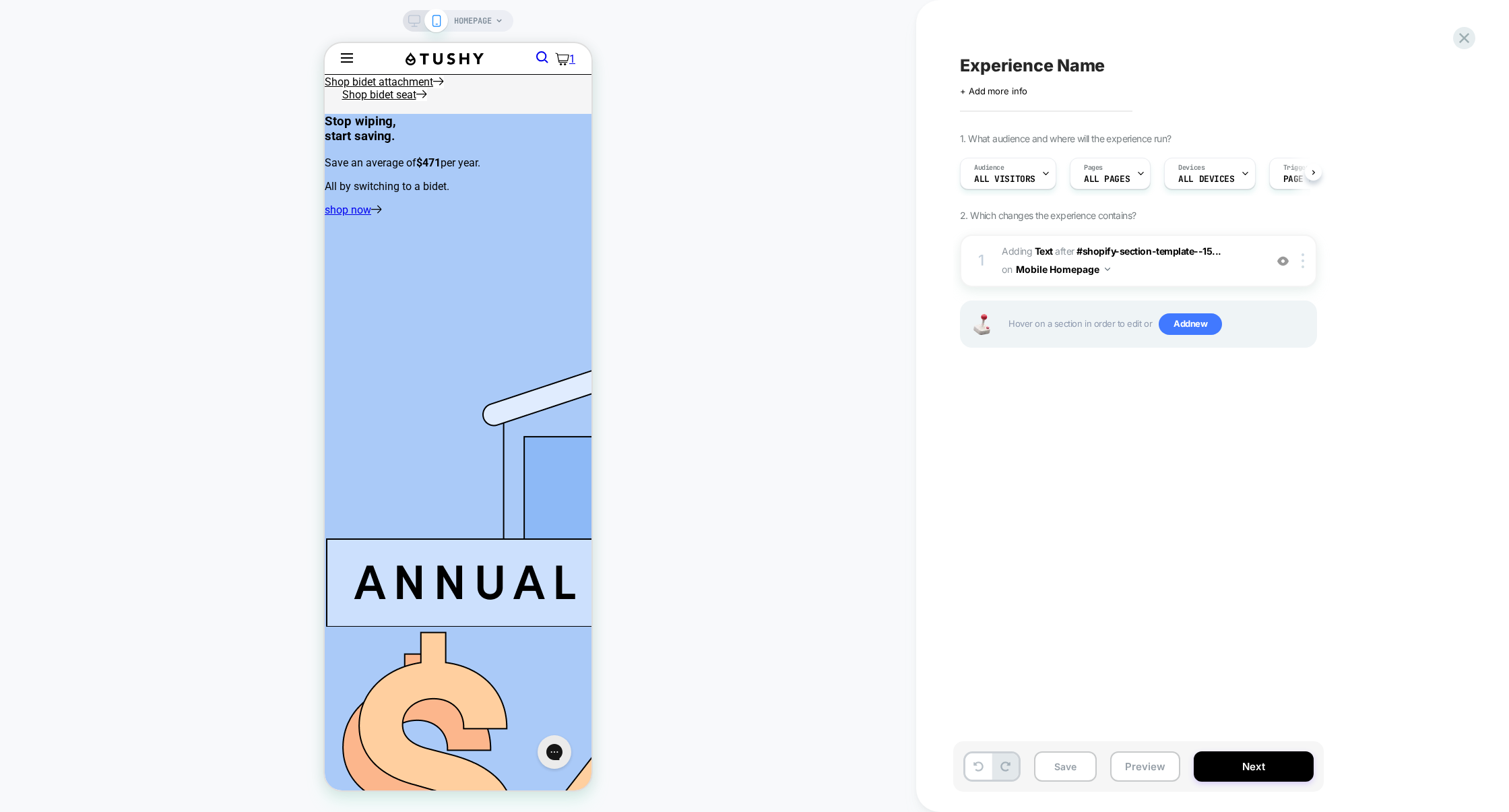
scroll to position [0, 1]
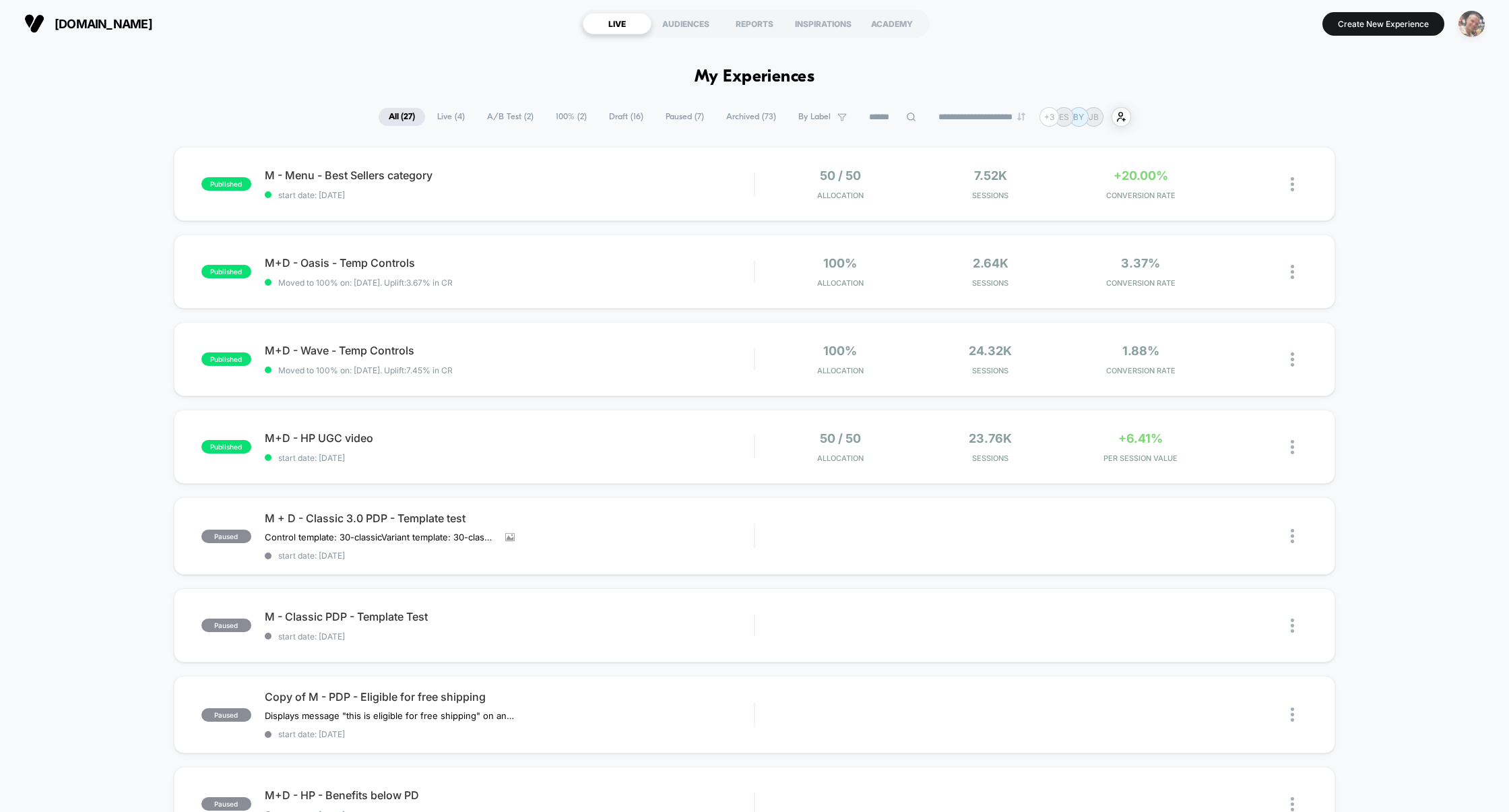
click at [1468, 26] on img "button" at bounding box center [1472, 24] width 26 height 26
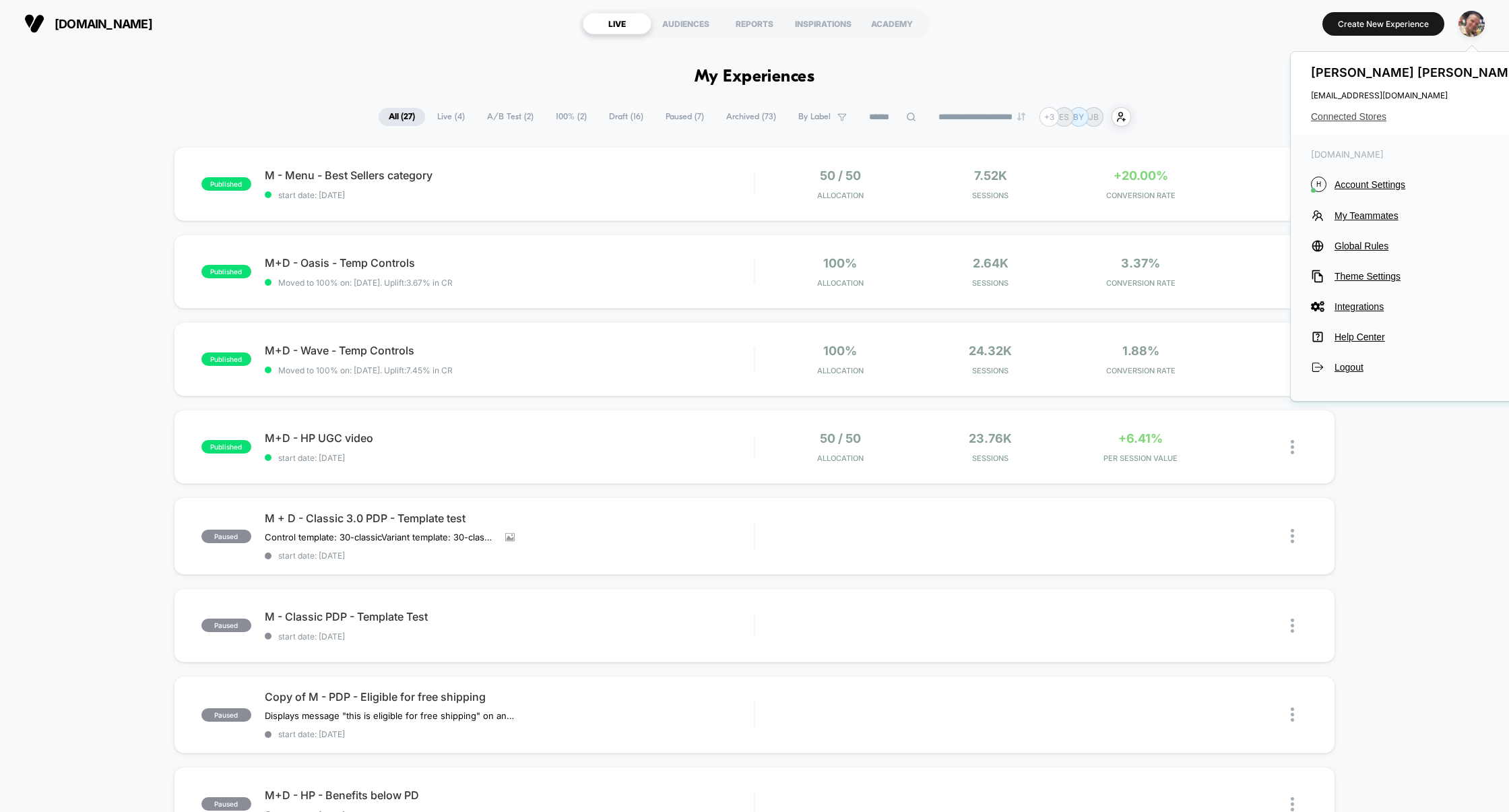
click at [1347, 120] on span "Connected Stores" at bounding box center [1417, 117] width 213 height 11
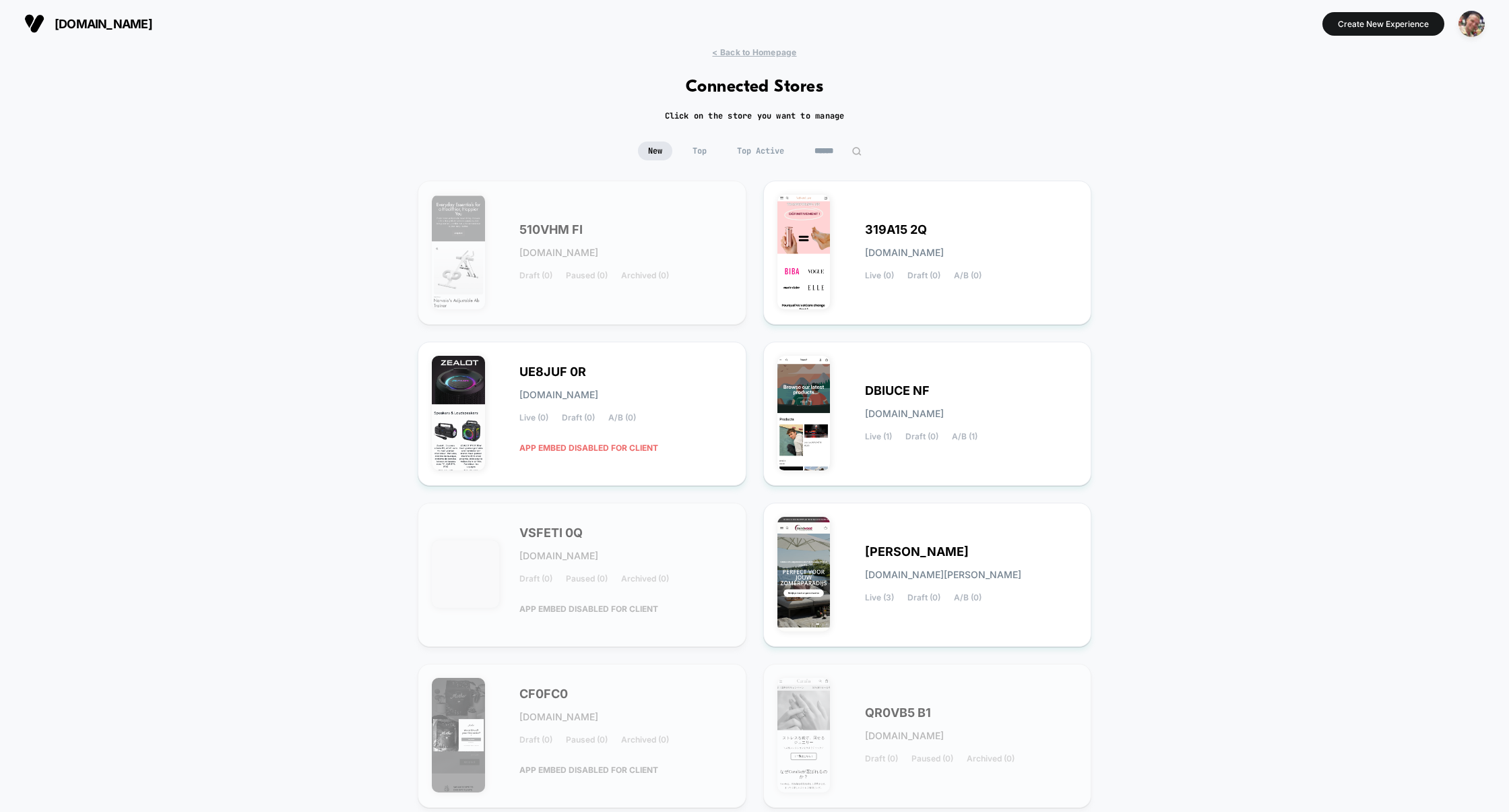
click at [839, 157] on input at bounding box center [838, 151] width 67 height 19
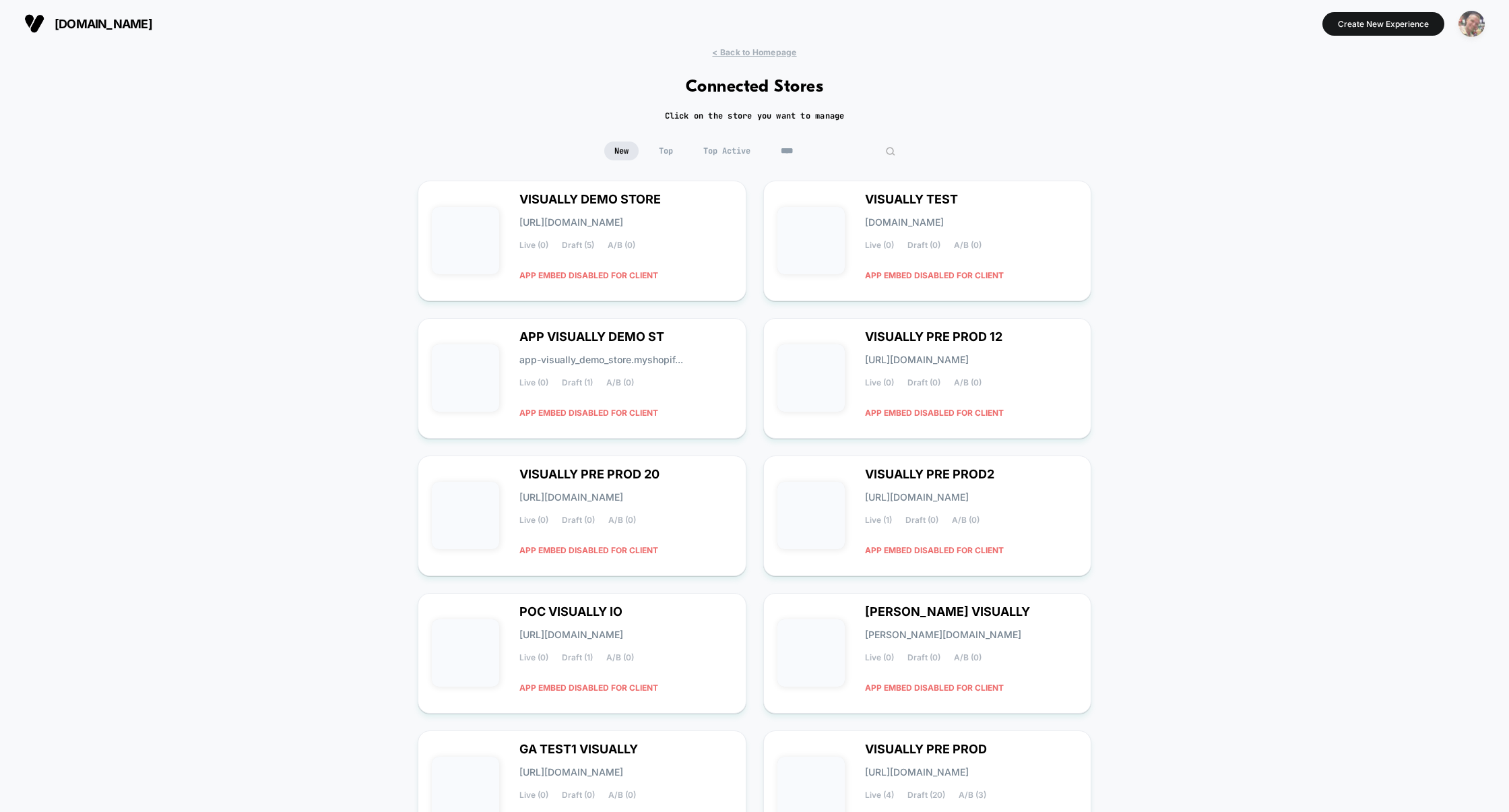
type input "****"
click at [1460, 31] on div "button" at bounding box center [1472, 24] width 26 height 26
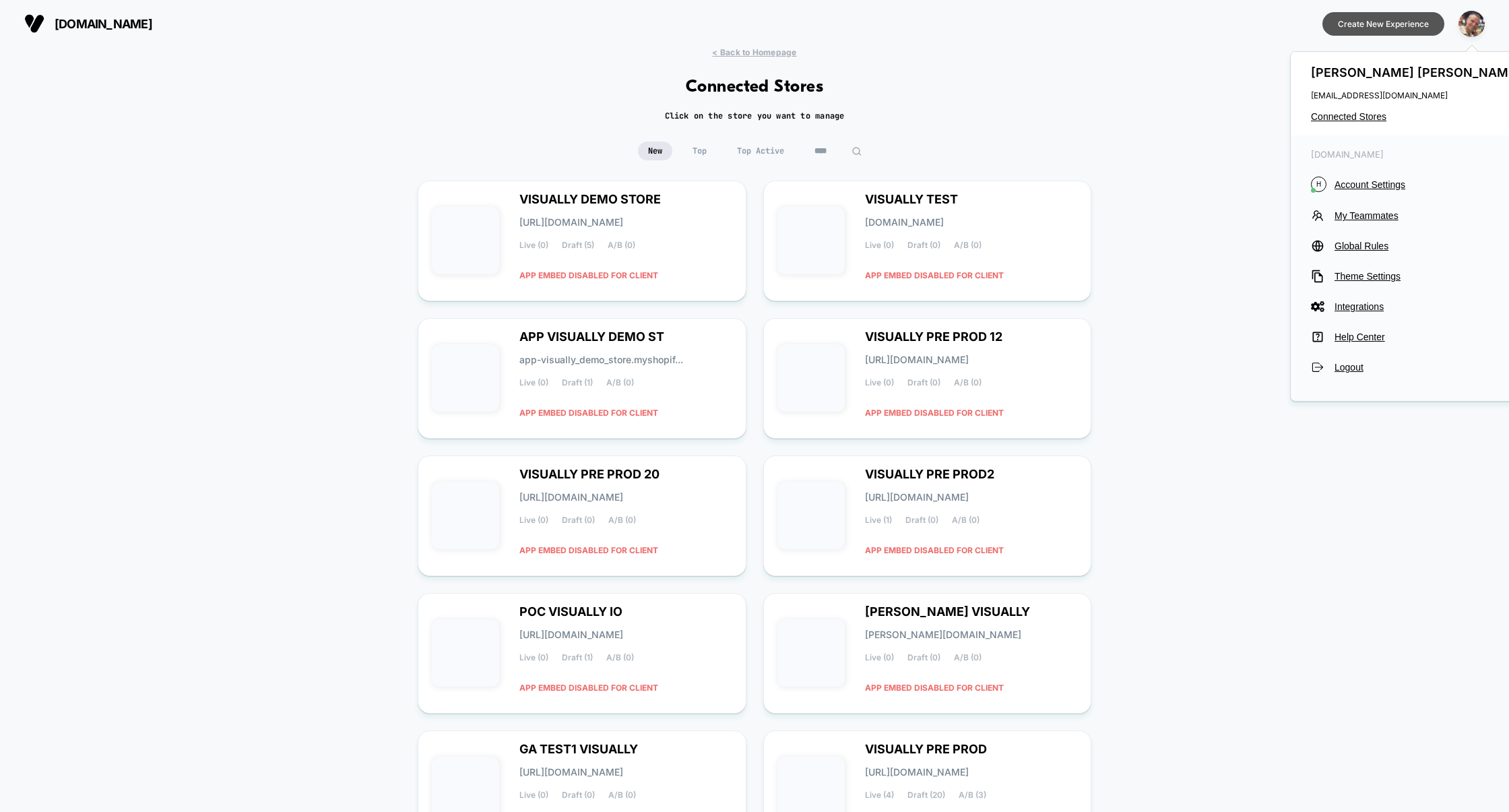
click at [1386, 30] on button "Create New Experience" at bounding box center [1384, 24] width 122 height 24
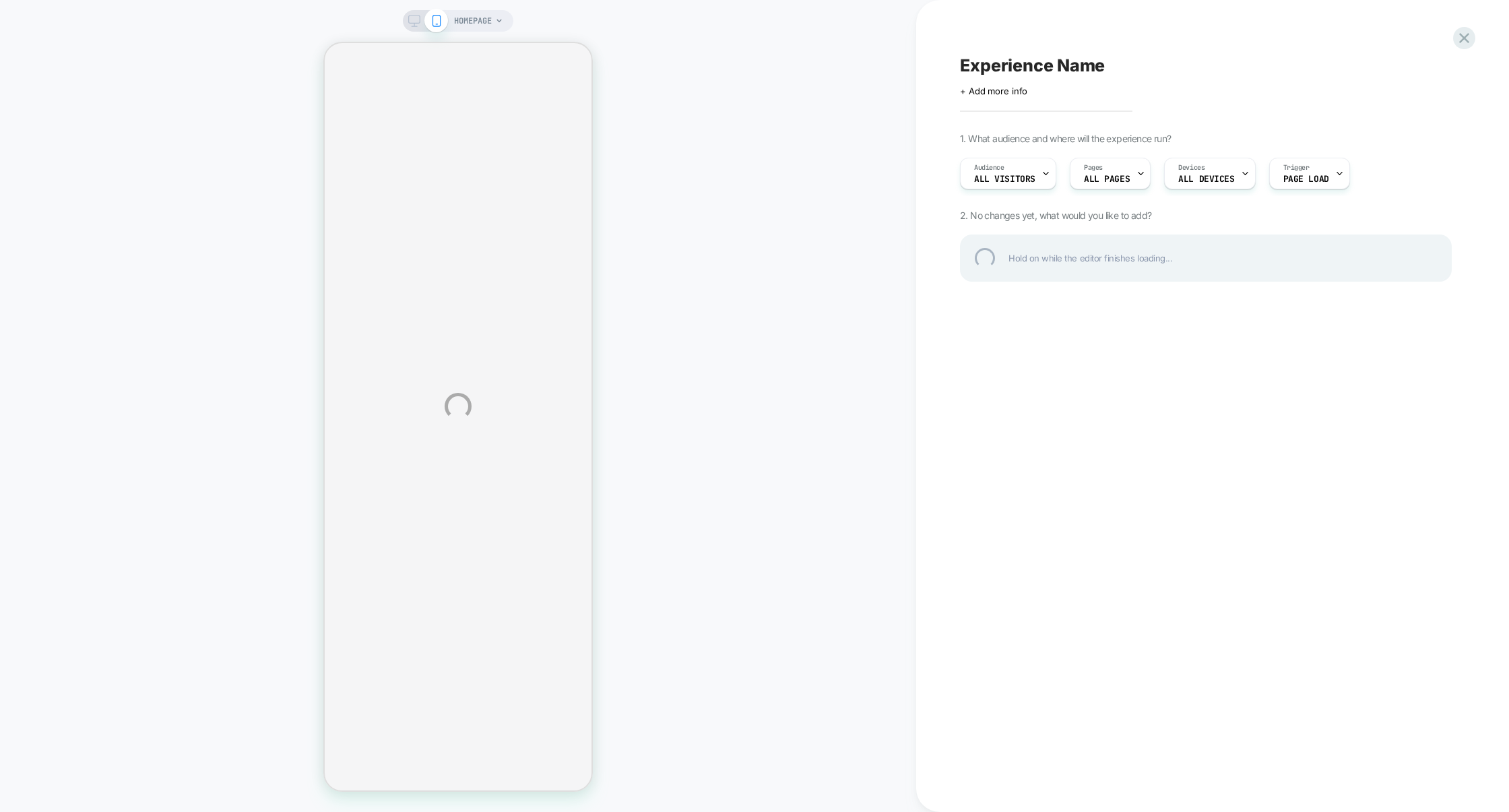
select select "**********"
